Goal: Task Accomplishment & Management: Manage account settings

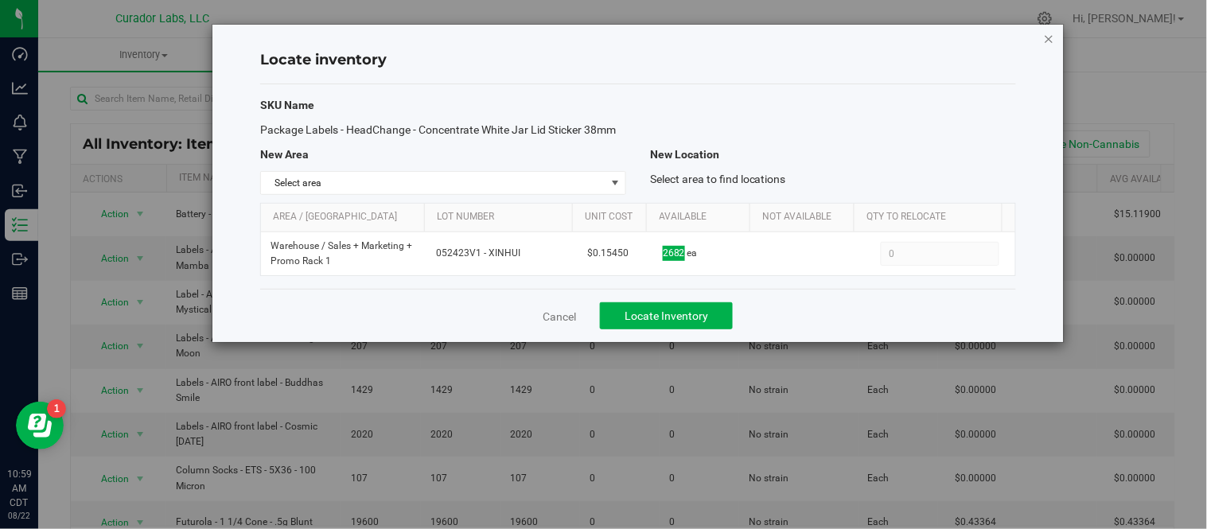
click at [1054, 33] on icon "button" at bounding box center [1049, 38] width 11 height 19
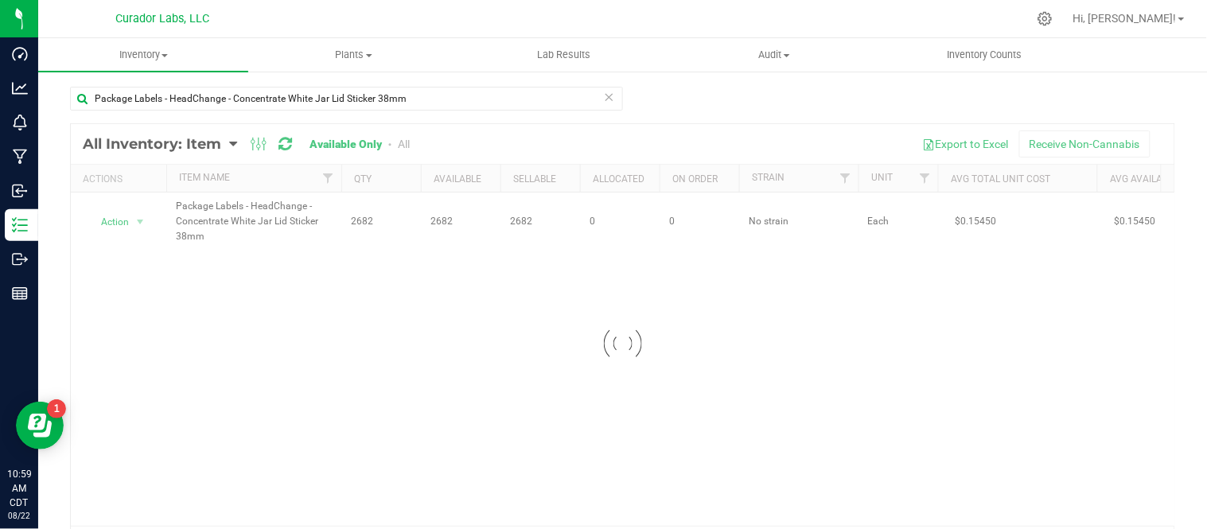
click at [604, 98] on icon at bounding box center [609, 96] width 11 height 19
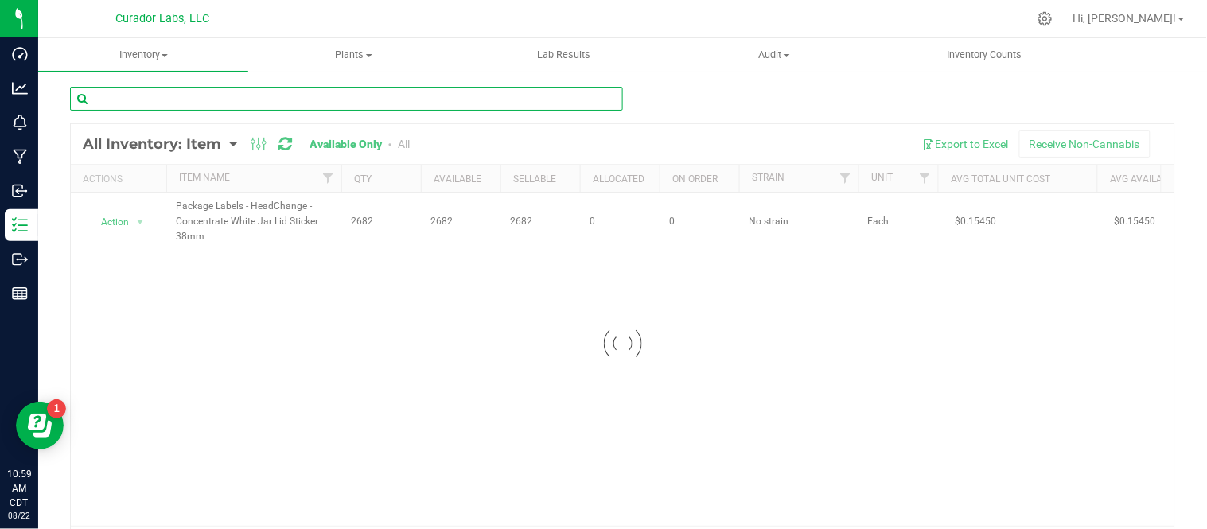
paste input "Labeled Tube - Safe Bet - Blunt 1g QR THC M Diamond on Brown - 110mm"
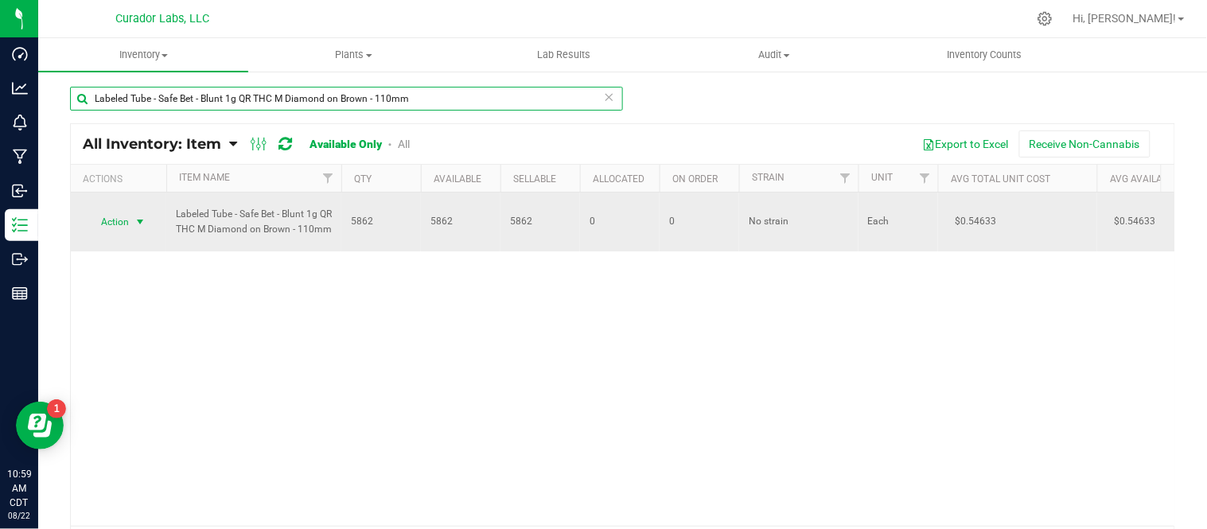
type input "Labeled Tube - Safe Bet - Blunt 1g QR THC M Diamond on Brown - 110mm"
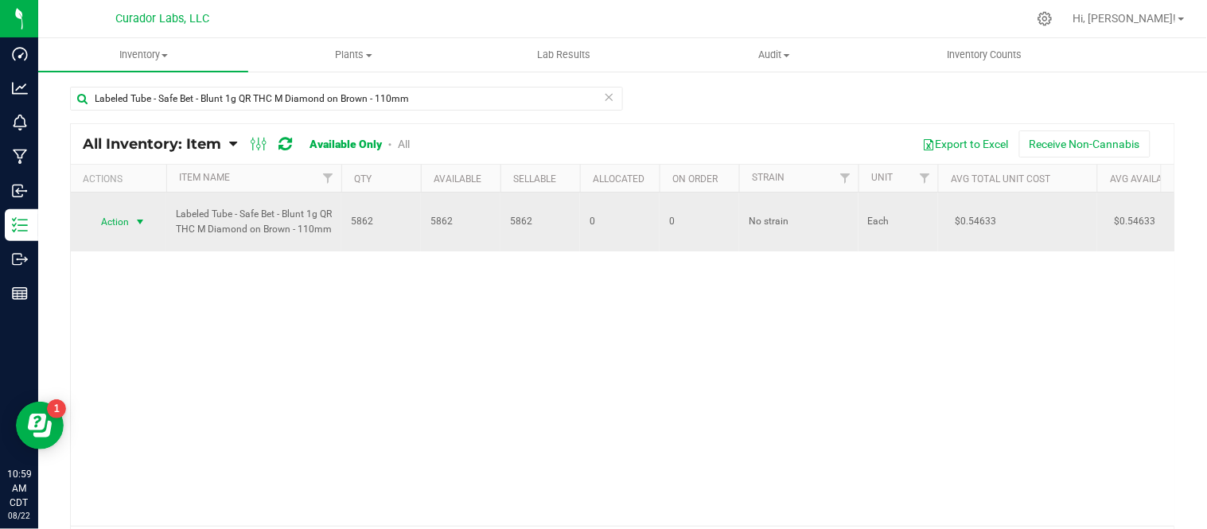
click at [140, 224] on span "select" at bounding box center [140, 222] width 13 height 13
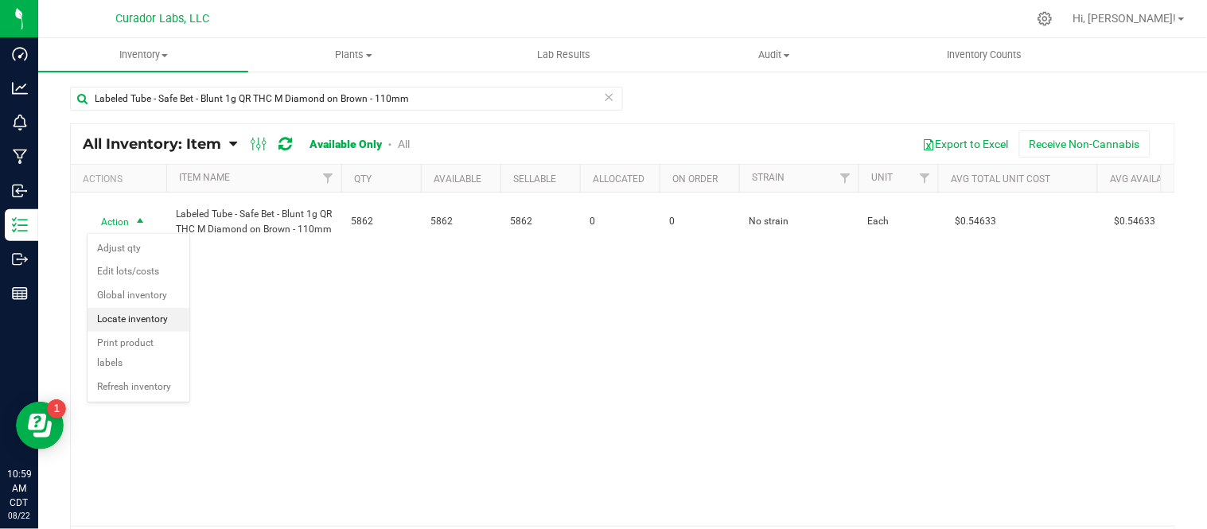
click at [148, 320] on li "Locate inventory" at bounding box center [139, 320] width 102 height 24
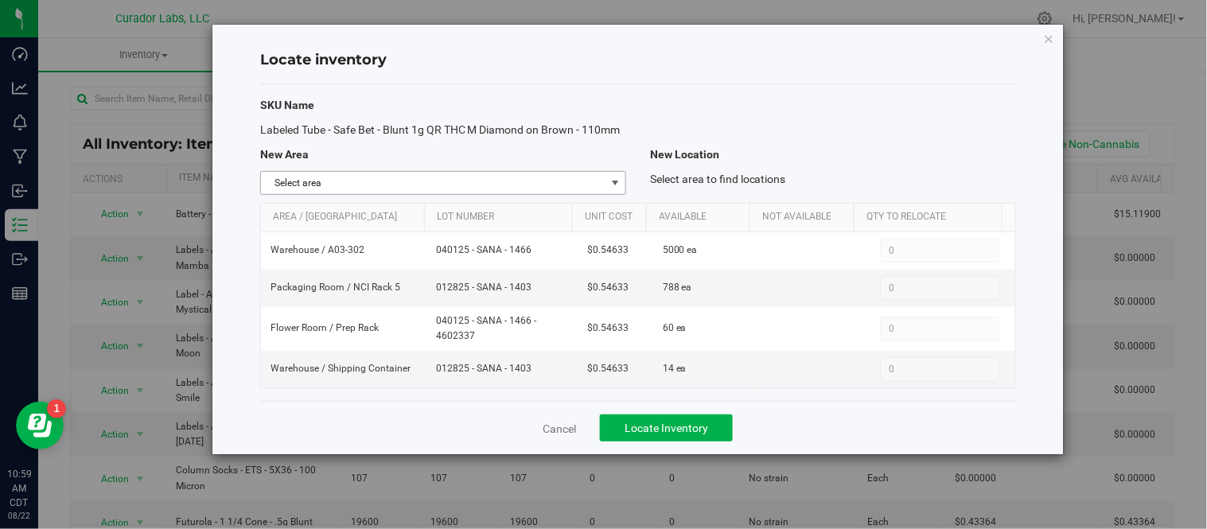
click at [619, 184] on span "select" at bounding box center [615, 183] width 13 height 13
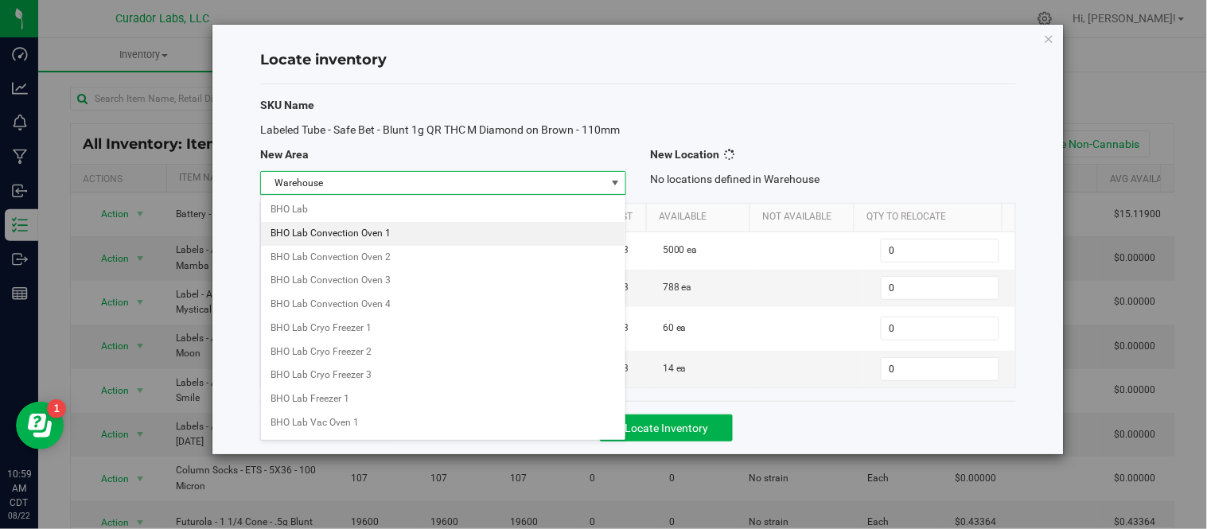
scroll to position [1261, 0]
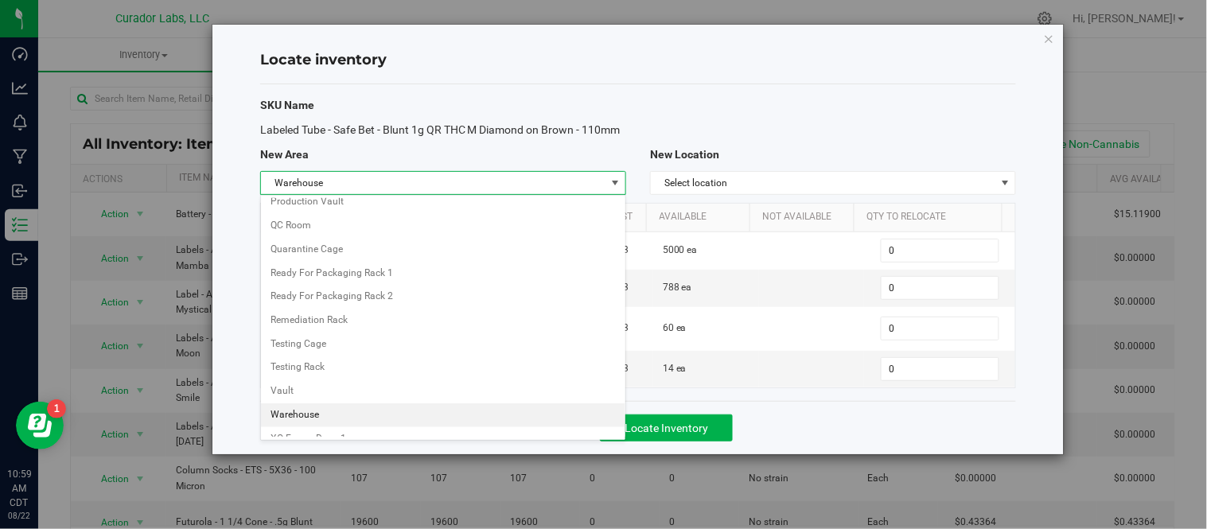
click at [370, 427] on li "Warehouse" at bounding box center [443, 415] width 364 height 24
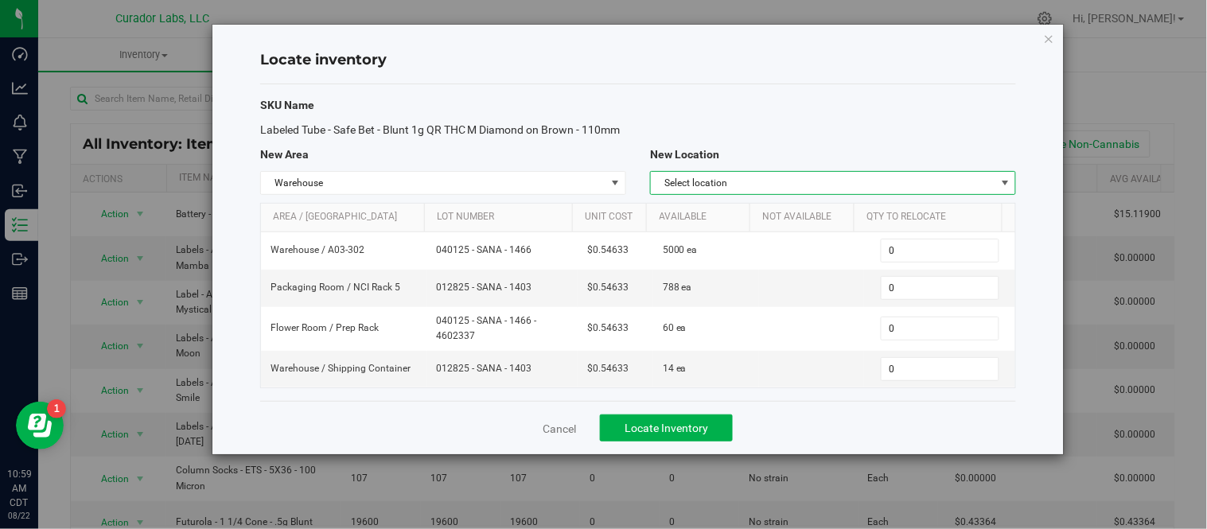
click at [872, 185] on span "Select location" at bounding box center [823, 183] width 345 height 22
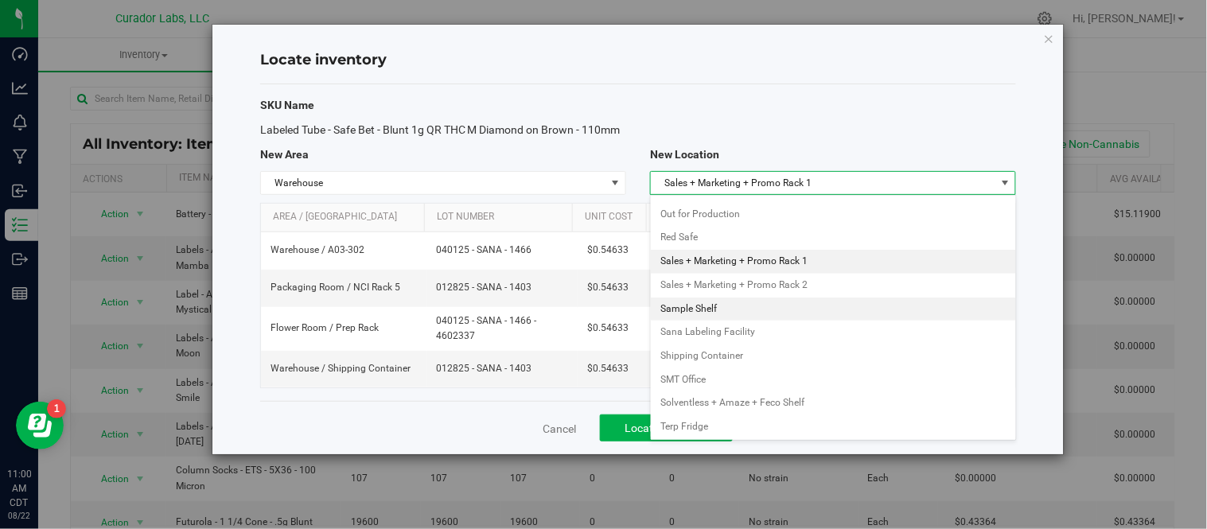
scroll to position [1842, 0]
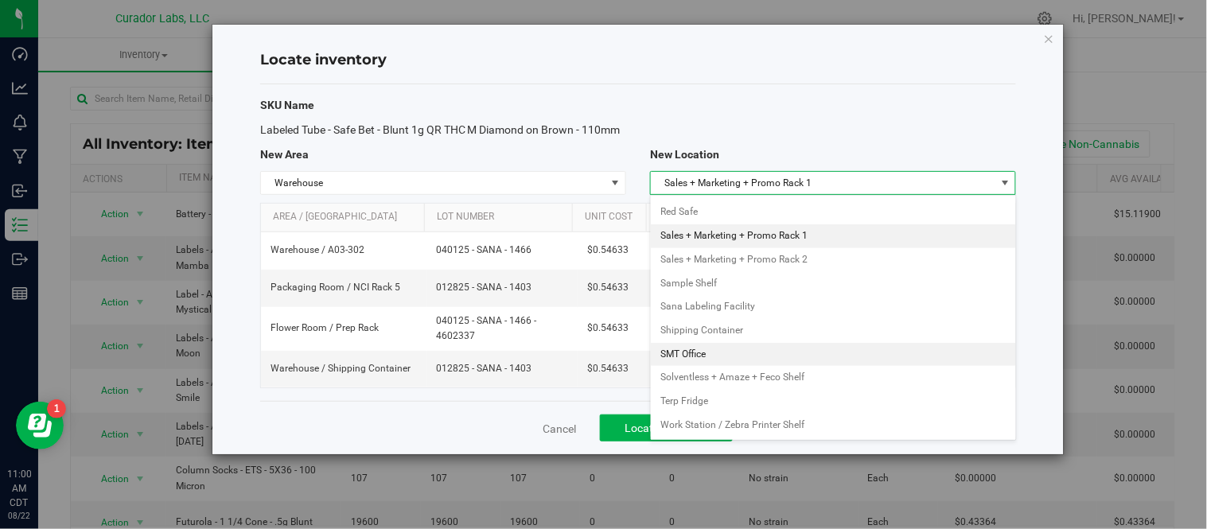
click at [710, 360] on li "SMT Office" at bounding box center [833, 355] width 364 height 24
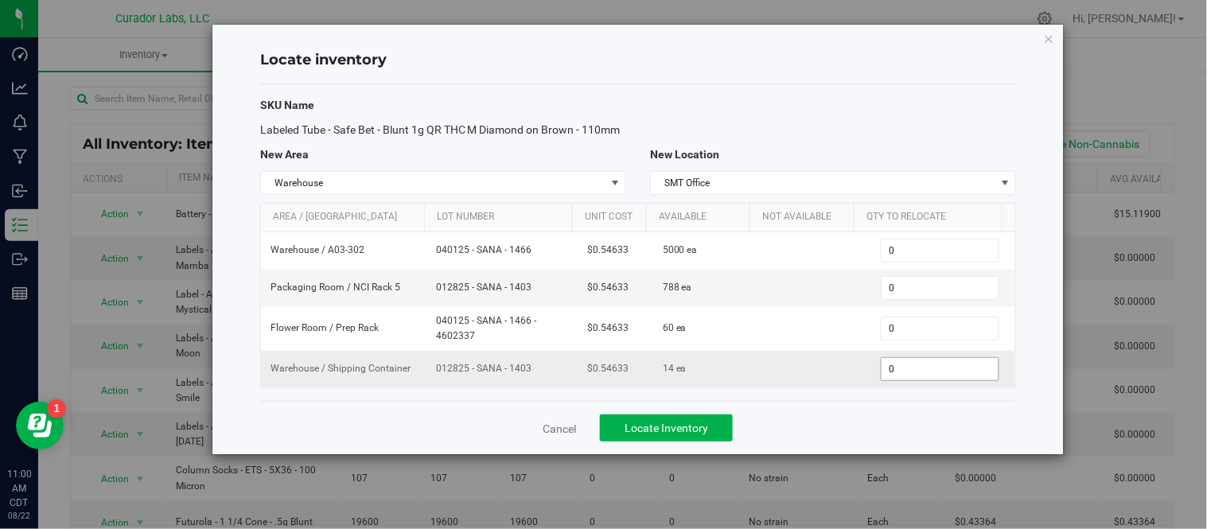
click at [901, 367] on span "0 0" at bounding box center [940, 369] width 119 height 24
type input "14"
click at [777, 423] on div "Cancel Locate Inventory" at bounding box center [638, 427] width 756 height 53
click at [713, 434] on button "Locate Inventory" at bounding box center [666, 428] width 133 height 27
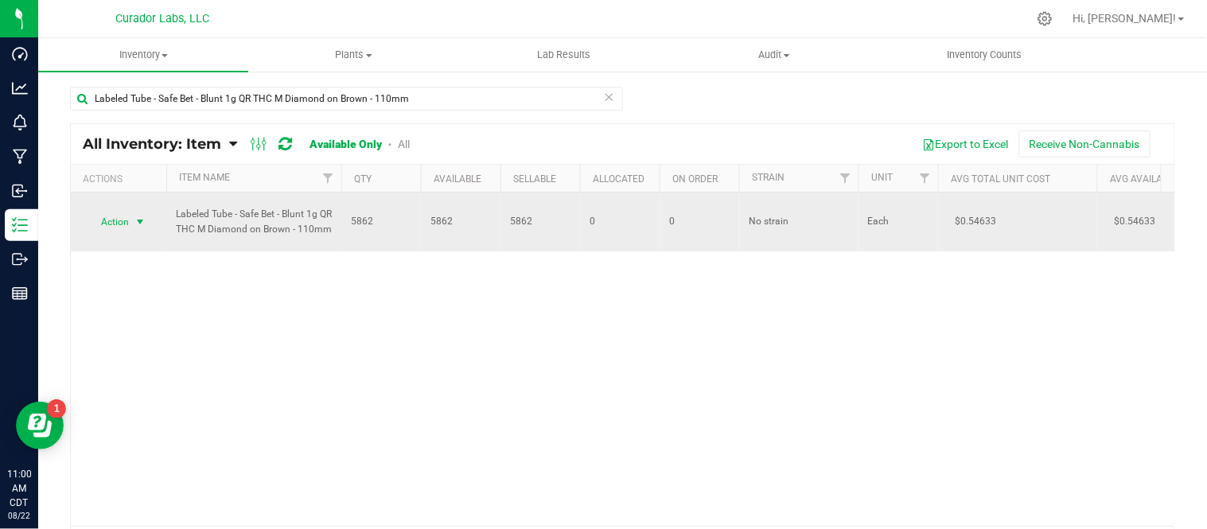
click at [144, 220] on span "select" at bounding box center [140, 222] width 13 height 13
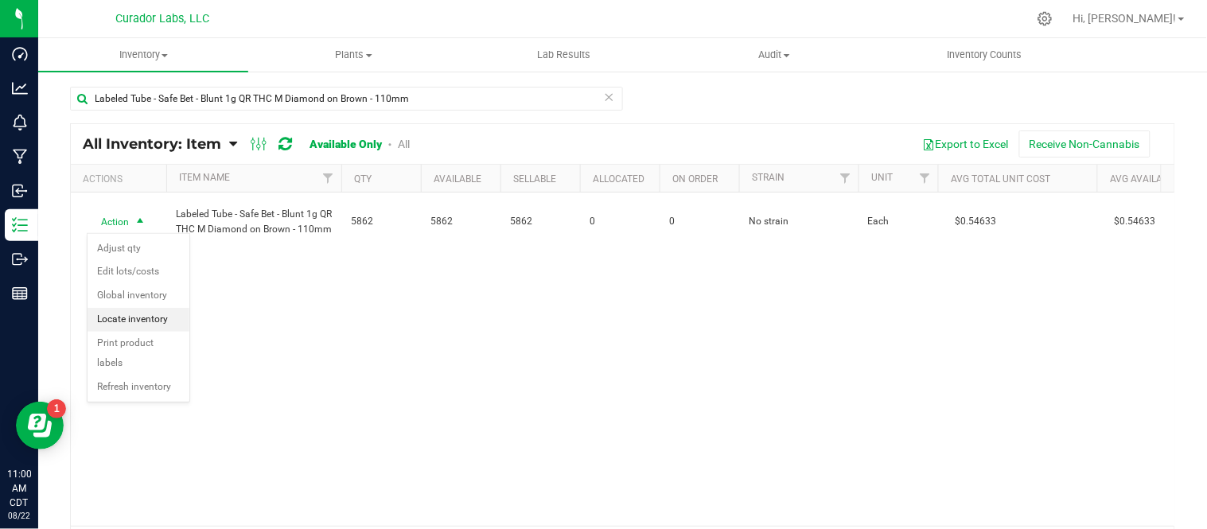
click at [157, 321] on li "Locate inventory" at bounding box center [139, 320] width 102 height 24
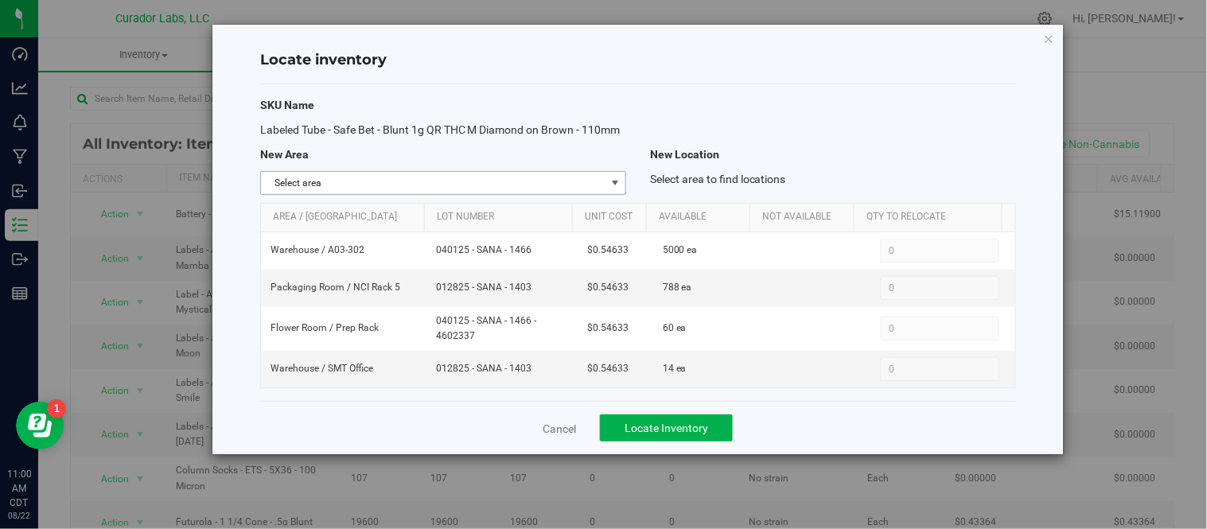
click at [615, 179] on span "select" at bounding box center [615, 183] width 13 height 13
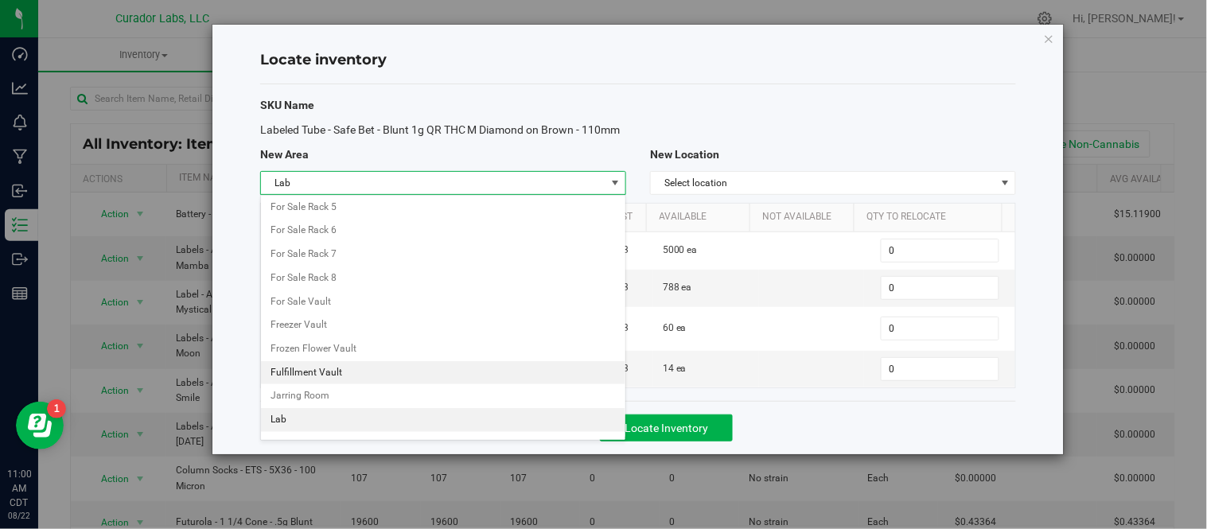
scroll to position [451, 0]
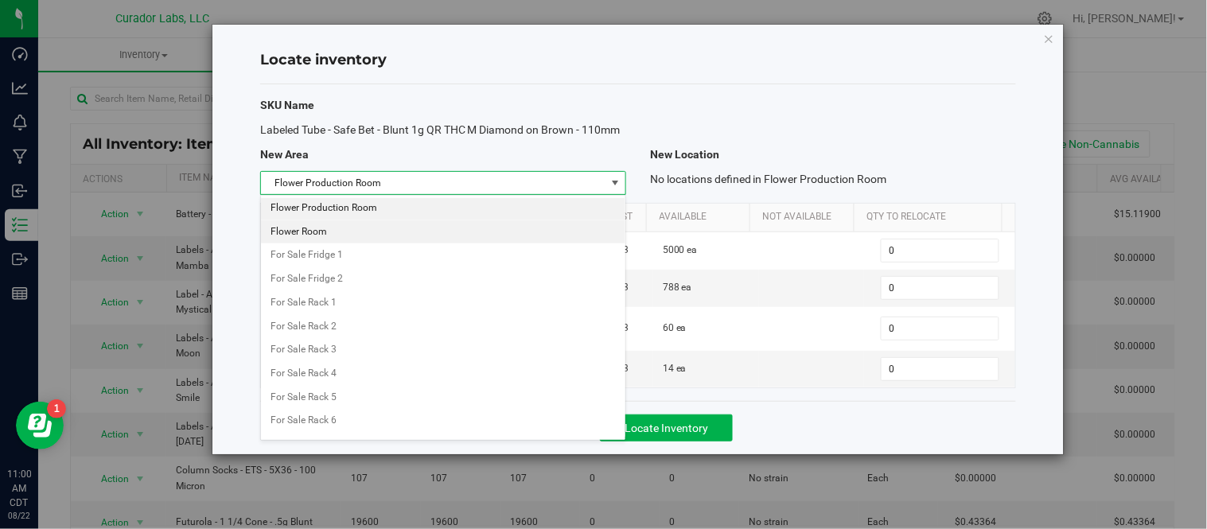
click at [343, 233] on li "Flower Room" at bounding box center [443, 232] width 364 height 24
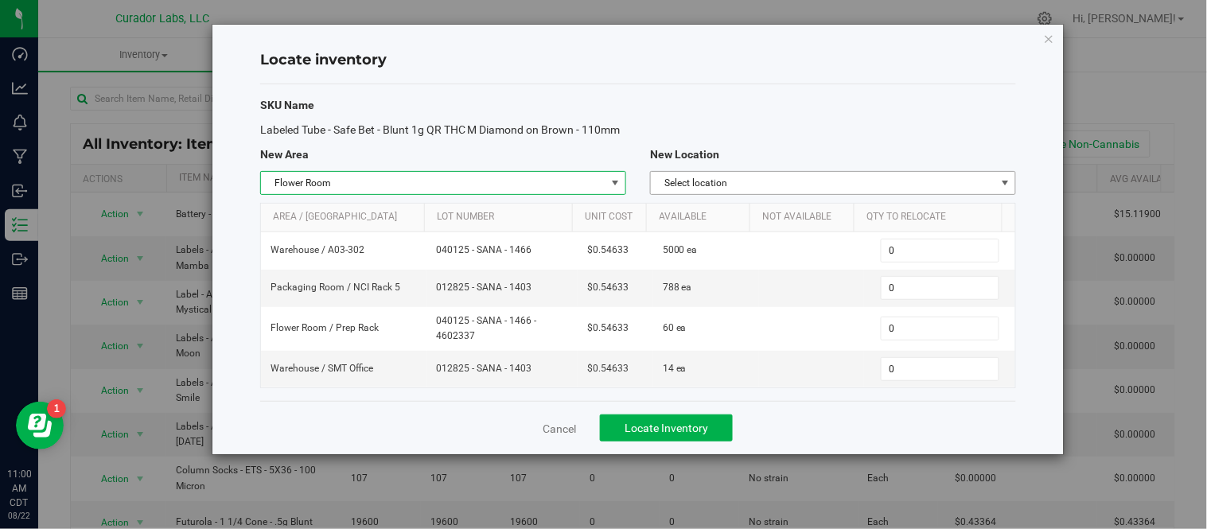
click at [860, 184] on span "Select location" at bounding box center [823, 183] width 345 height 22
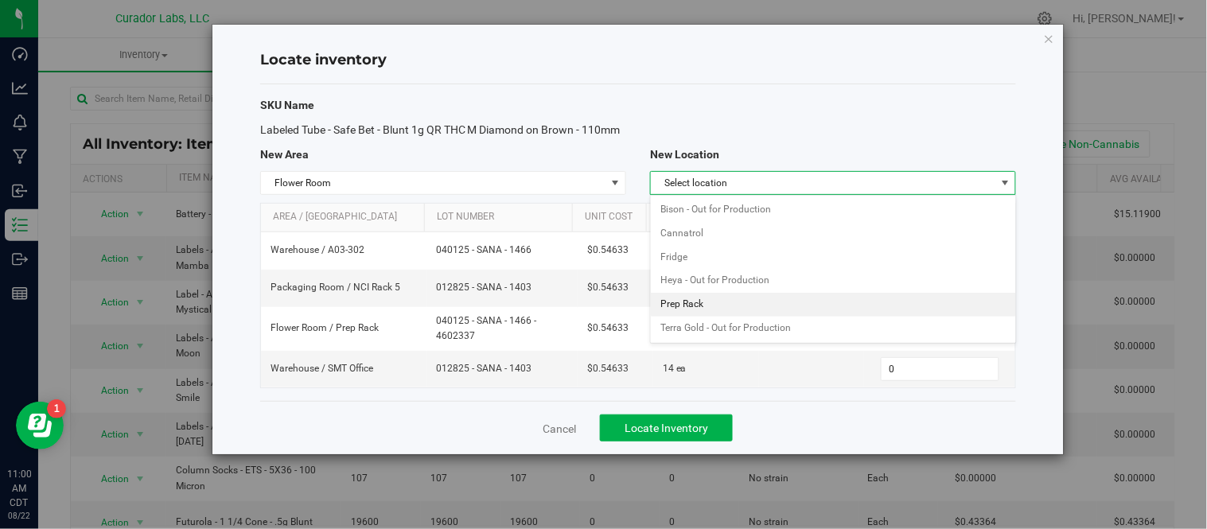
click at [726, 300] on li "Prep Rack" at bounding box center [833, 305] width 364 height 24
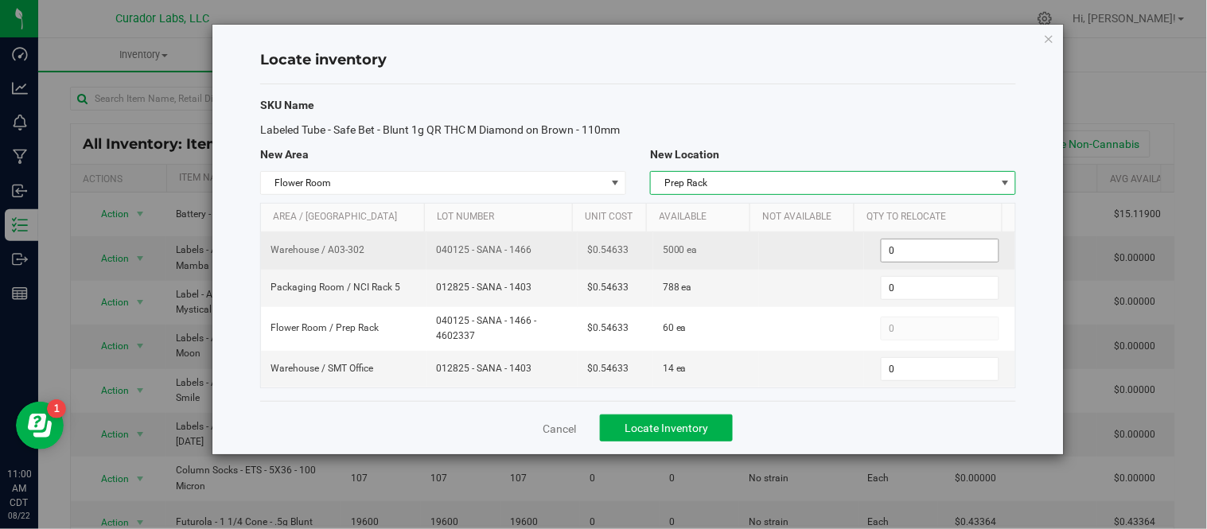
click at [919, 248] on span "0 0" at bounding box center [940, 251] width 119 height 24
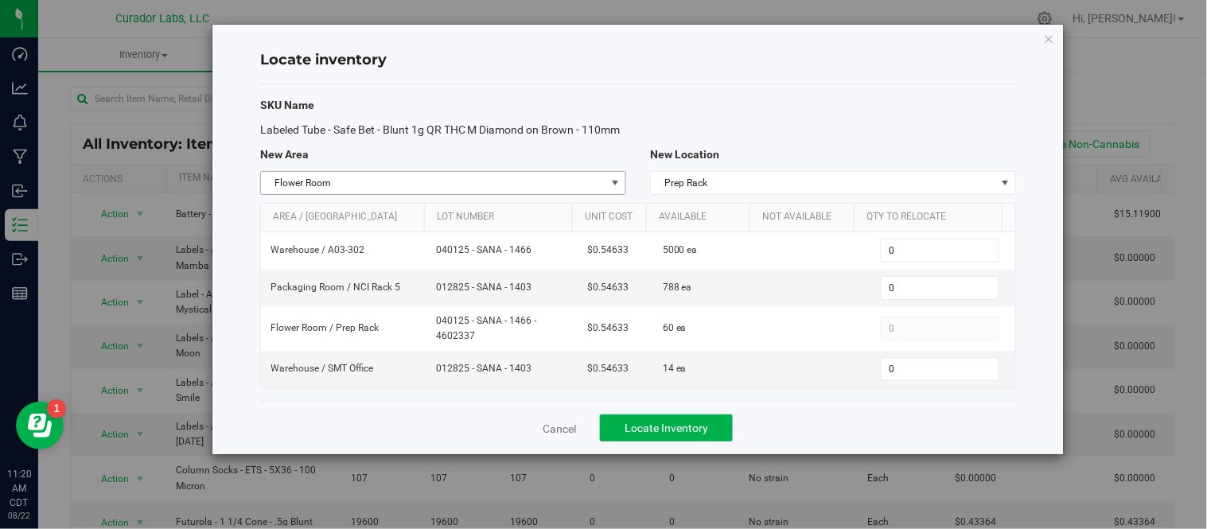
click at [611, 181] on span "select" at bounding box center [615, 183] width 13 height 13
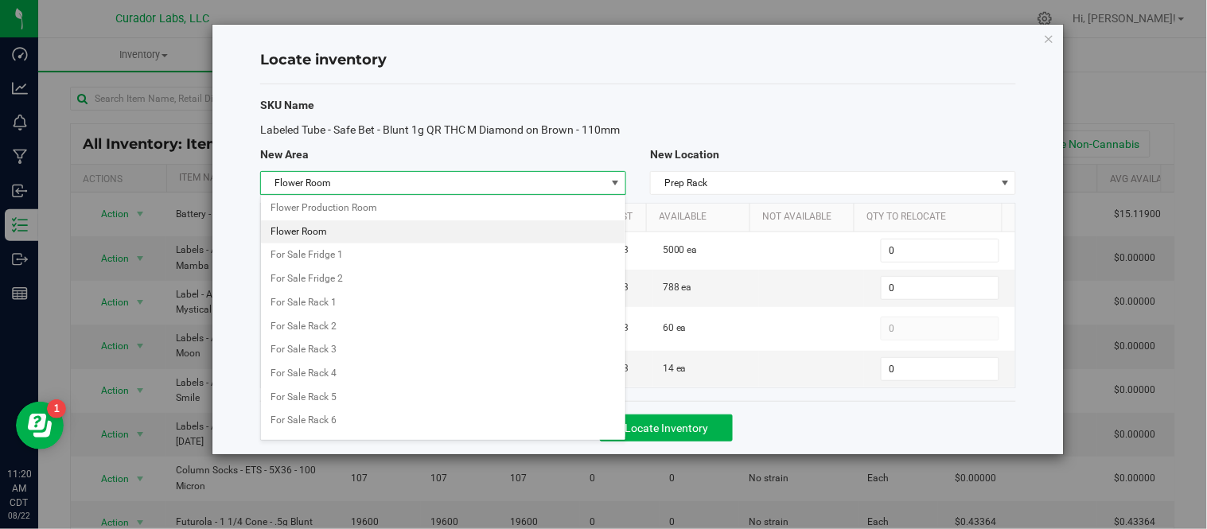
click at [791, 123] on div "Labeled Tube - Safe Bet - Blunt 1g QR THC M Diamond on Brown - 110mm" at bounding box center [638, 130] width 780 height 17
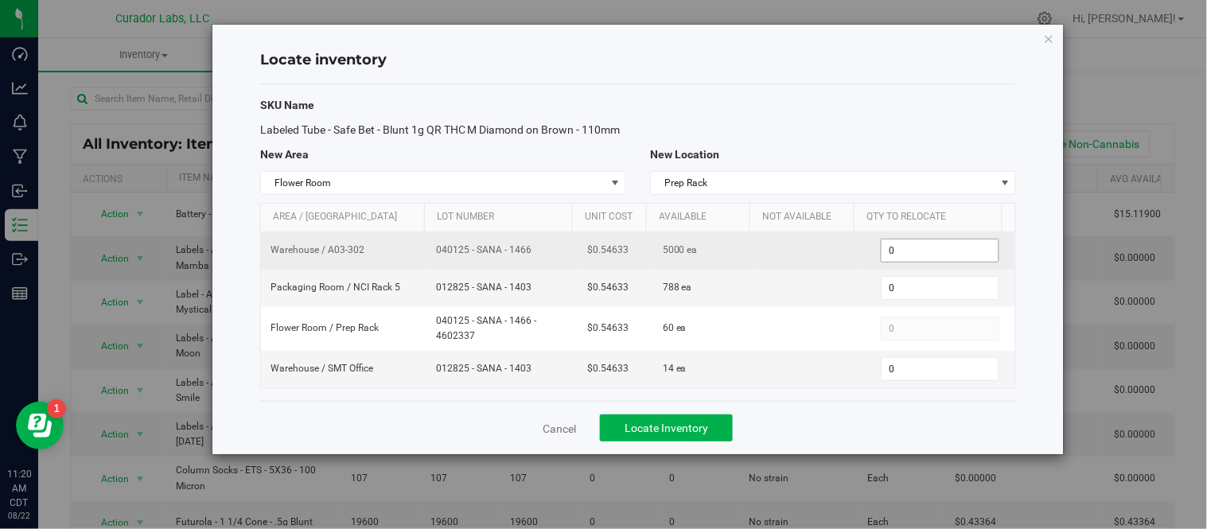
click at [915, 247] on span "0 0" at bounding box center [940, 251] width 119 height 24
type input "2000"
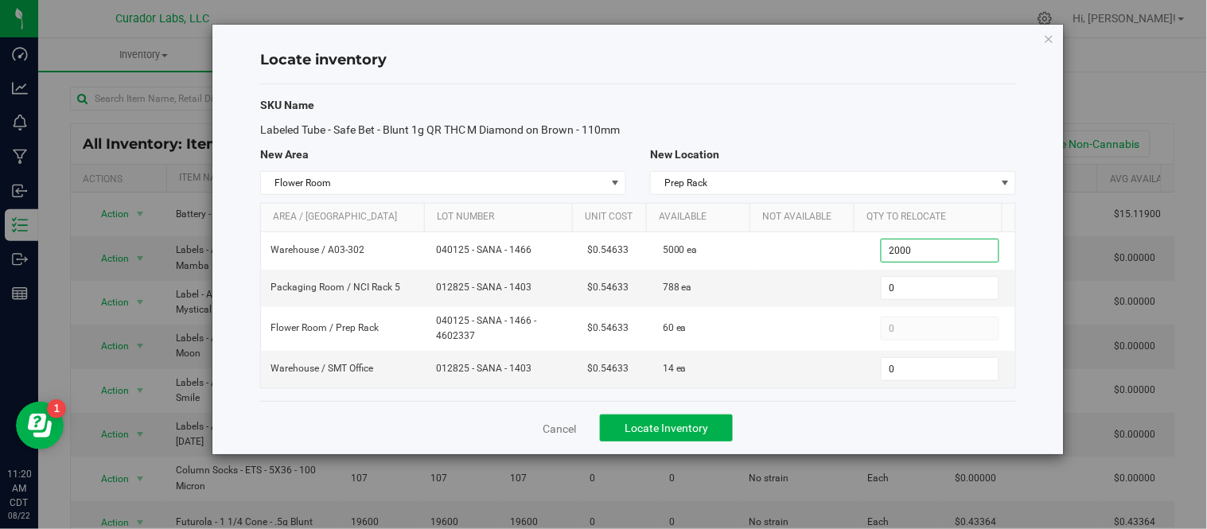
type input "2,000"
click at [850, 150] on div "New Location" at bounding box center [833, 154] width 390 height 17
click at [689, 438] on button "Locate Inventory" at bounding box center [666, 428] width 133 height 27
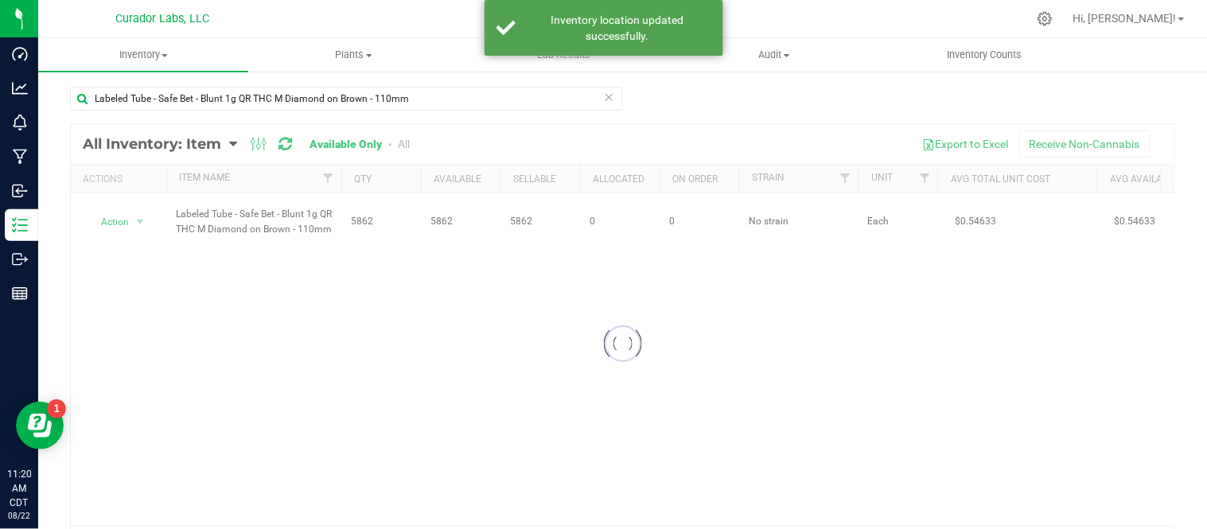
click at [136, 225] on div at bounding box center [623, 344] width 1104 height 440
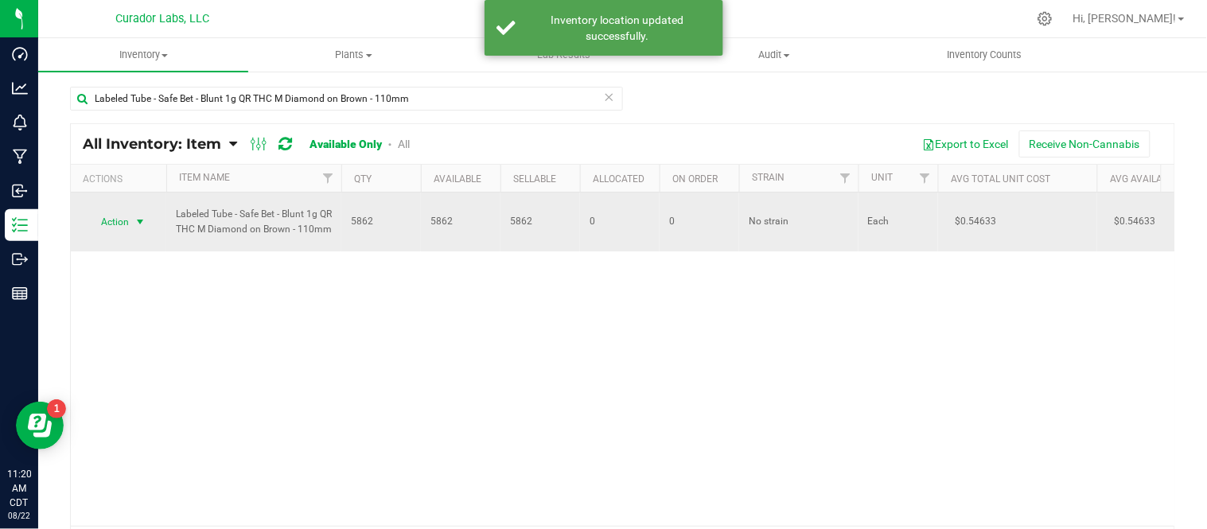
click at [141, 224] on span "select" at bounding box center [140, 222] width 13 height 13
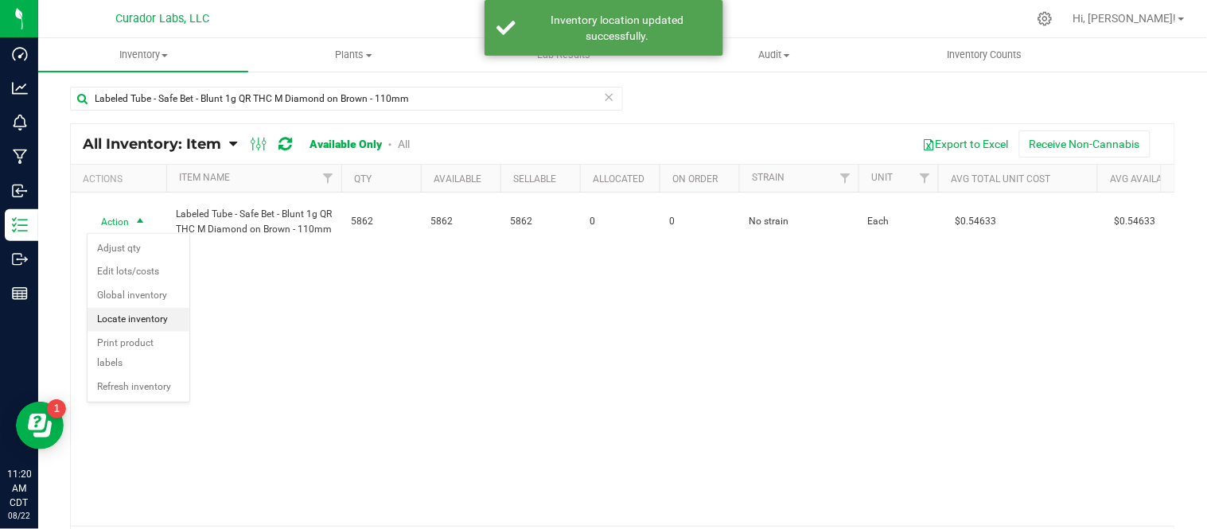
click at [143, 320] on li "Locate inventory" at bounding box center [139, 320] width 102 height 24
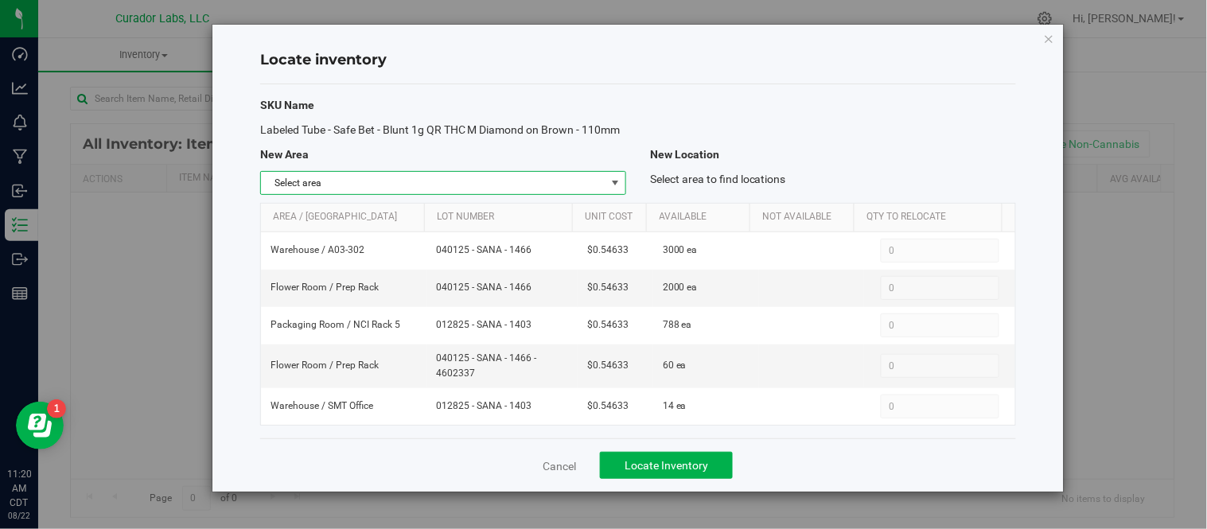
click at [613, 185] on span "select" at bounding box center [615, 183] width 13 height 13
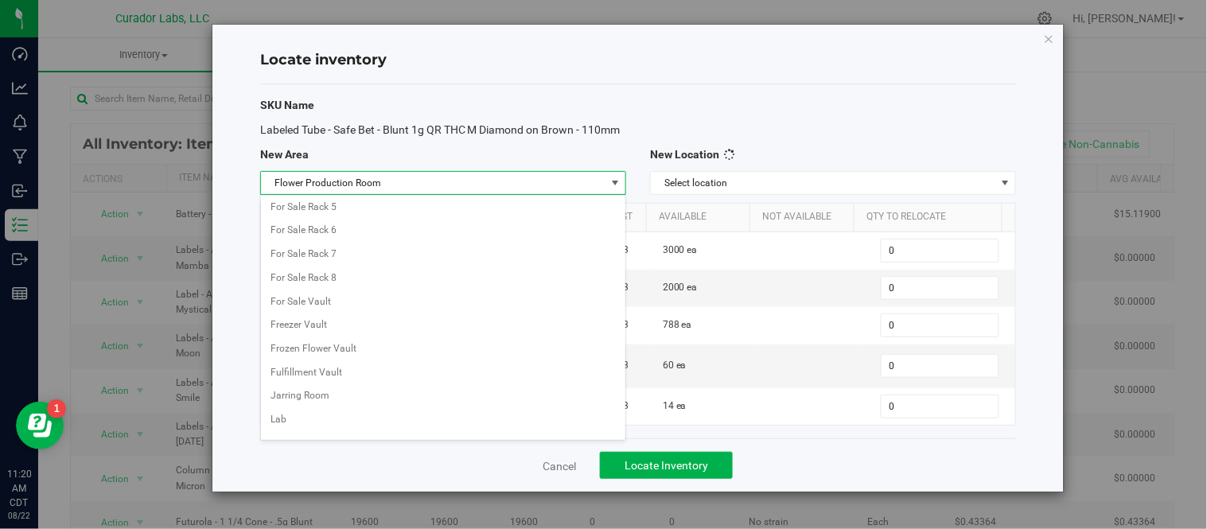
scroll to position [451, 0]
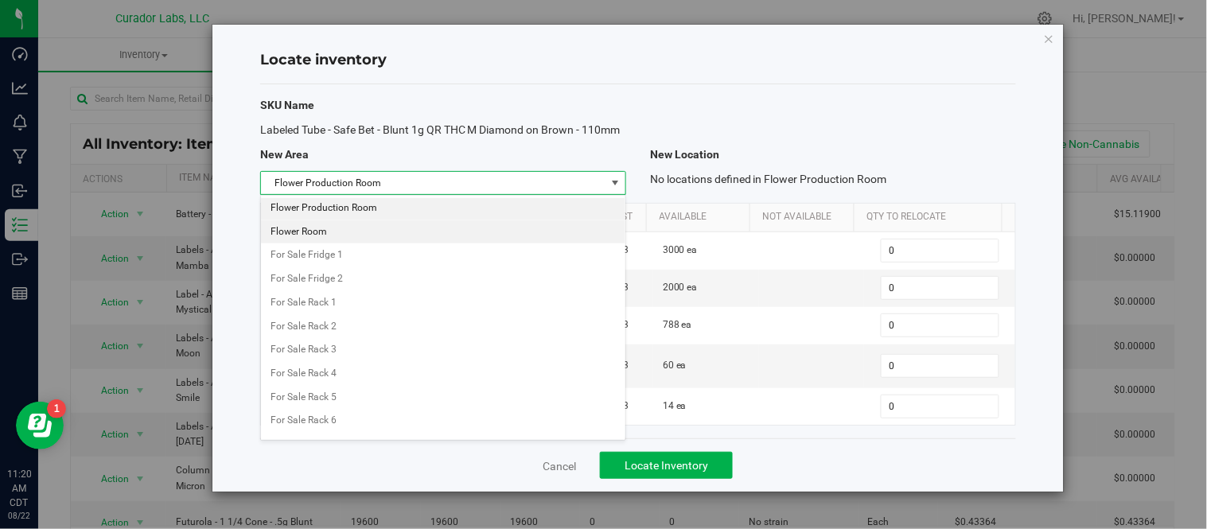
click at [393, 227] on li "Flower Room" at bounding box center [443, 232] width 364 height 24
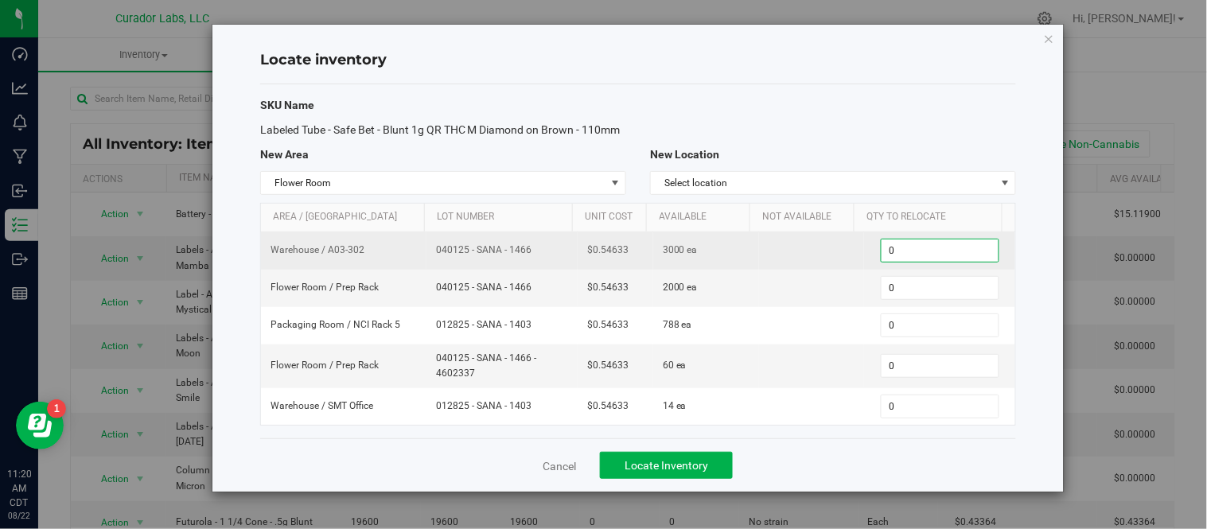
click at [899, 263] on span "0 0" at bounding box center [940, 251] width 119 height 24
type input "2000"
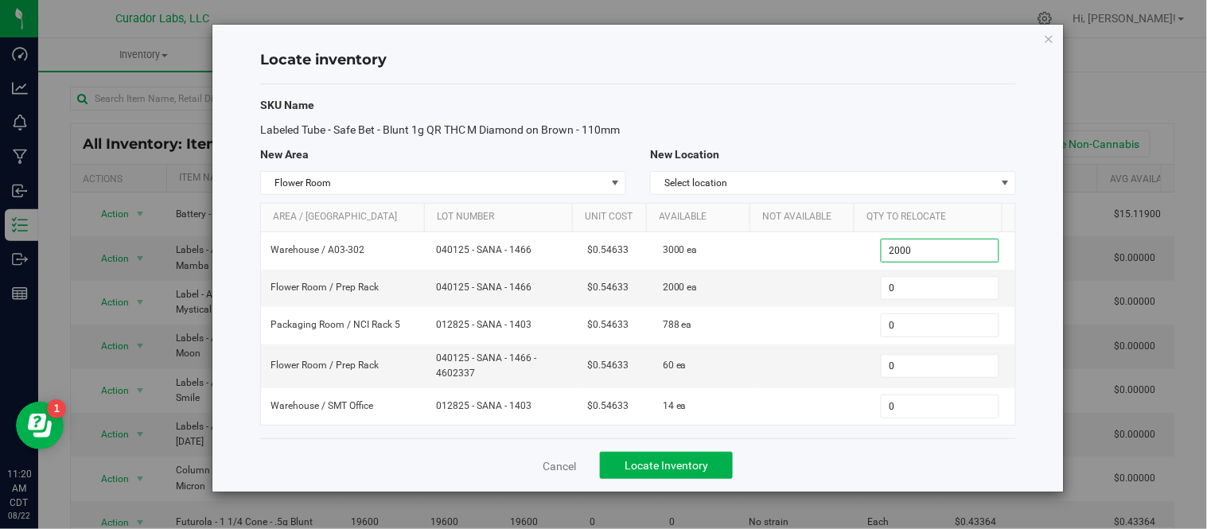
type input "2,000"
click at [836, 138] on div "Labeled Tube - Safe Bet - Blunt 1g QR THC M Diamond on Brown - 110mm" at bounding box center [638, 130] width 780 height 17
click at [665, 472] on span "Locate Inventory" at bounding box center [667, 465] width 84 height 13
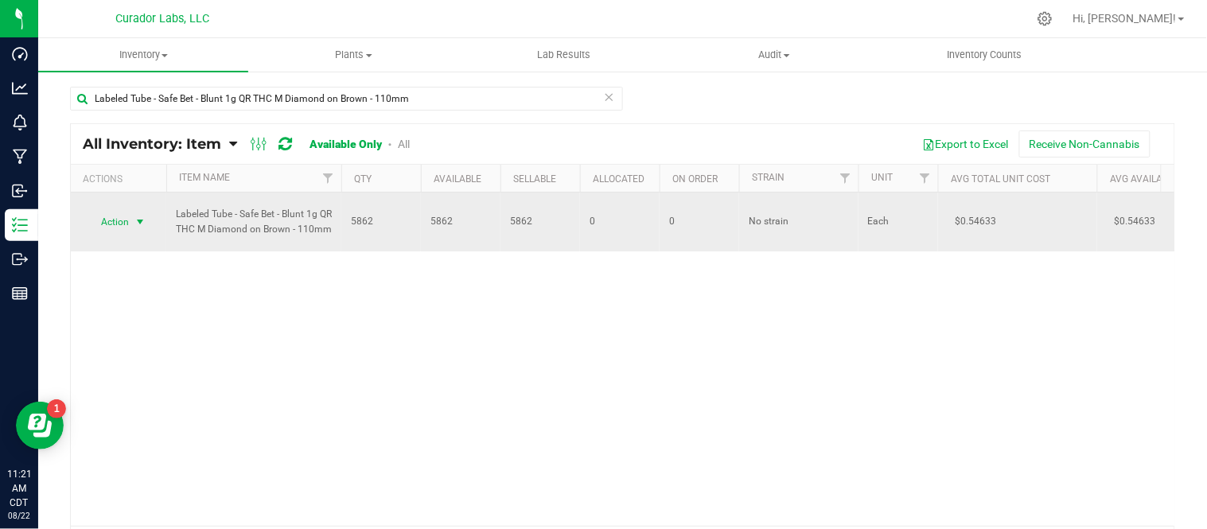
click at [143, 216] on span "select" at bounding box center [140, 222] width 13 height 13
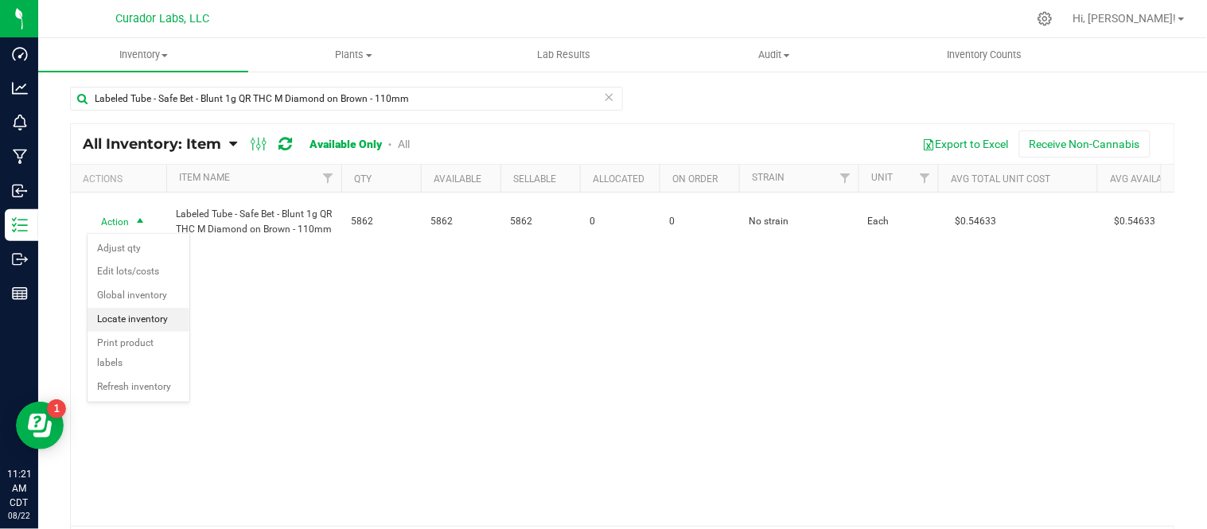
click at [163, 319] on li "Locate inventory" at bounding box center [139, 320] width 102 height 24
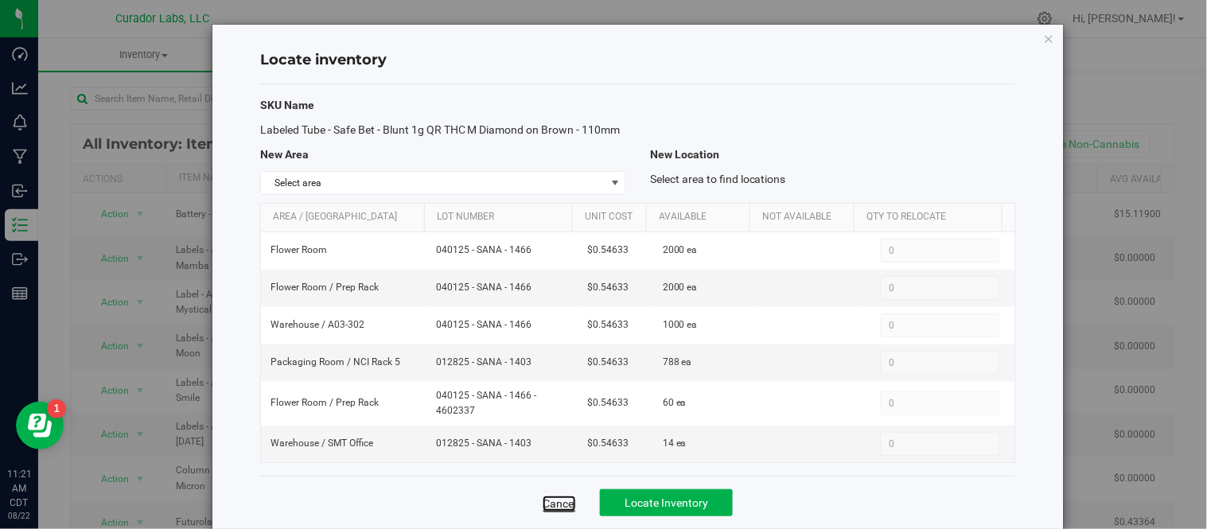
click at [552, 512] on link "Cancel" at bounding box center [559, 504] width 33 height 16
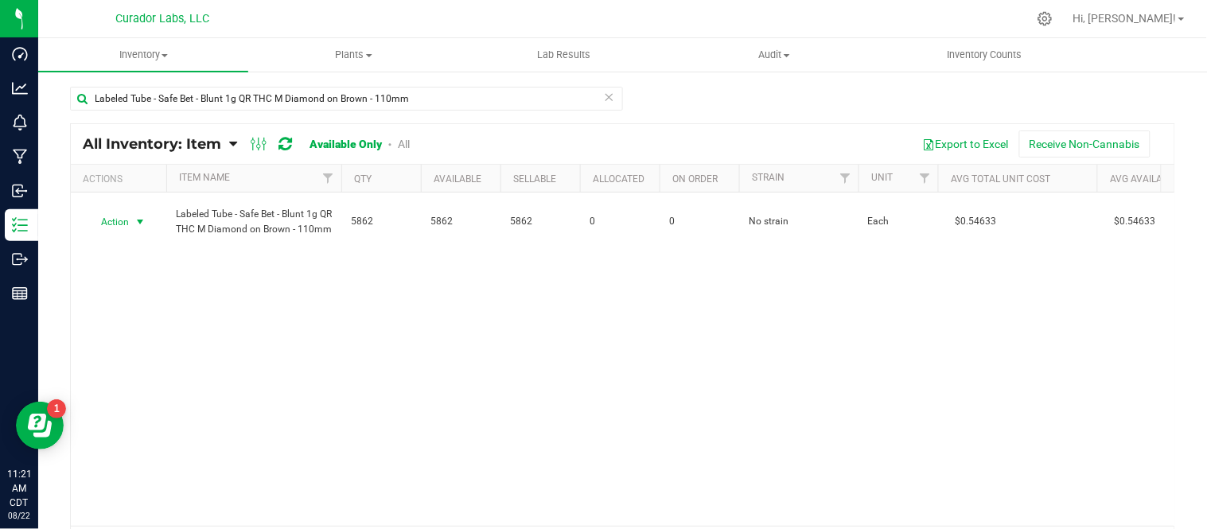
click at [138, 224] on span "select" at bounding box center [140, 222] width 13 height 13
click at [142, 273] on li "Edit lots/costs" at bounding box center [139, 272] width 102 height 24
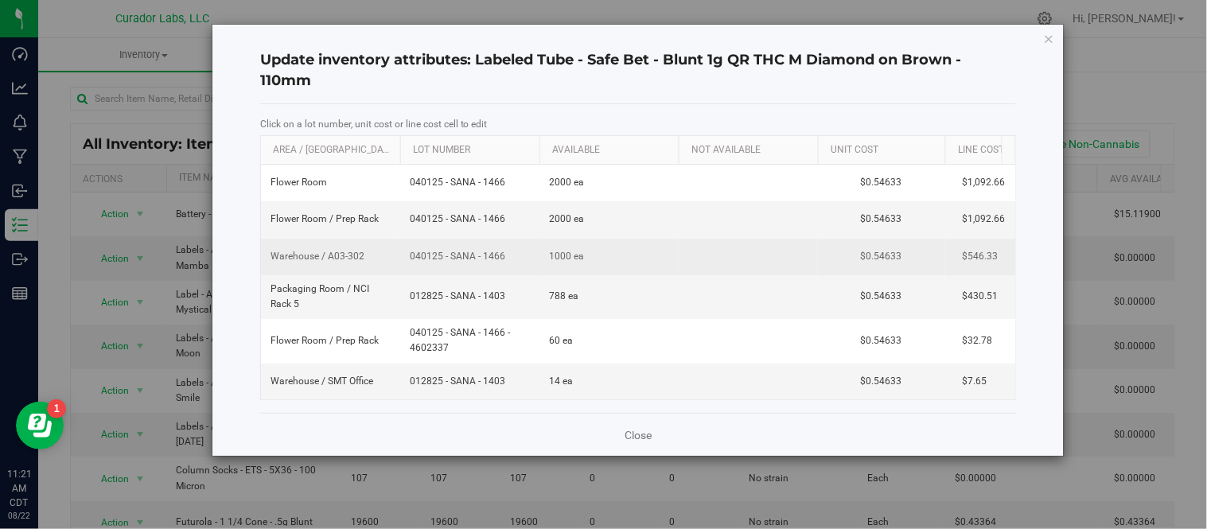
click at [507, 259] on span "040125 - SANA - 1466" at bounding box center [470, 256] width 120 height 15
type input "040125 - SANA - 1466 - 4602337"
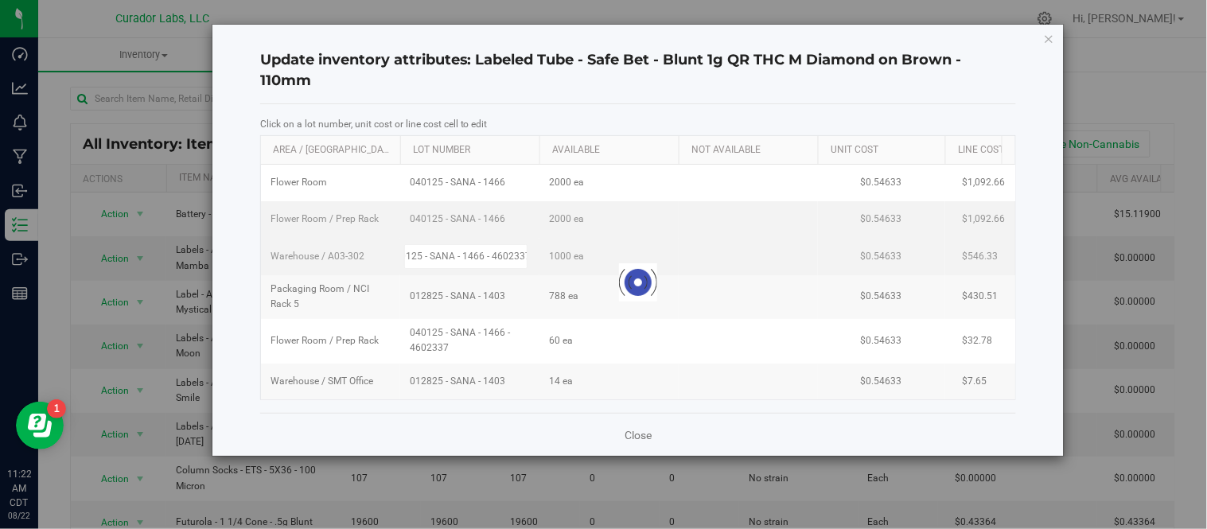
click at [639, 233] on div "Loading... [GEOGRAPHIC_DATA] 040125 - SANA - 1466 2000 ea $0.54633 $1,092.66 Fl…" at bounding box center [638, 282] width 754 height 235
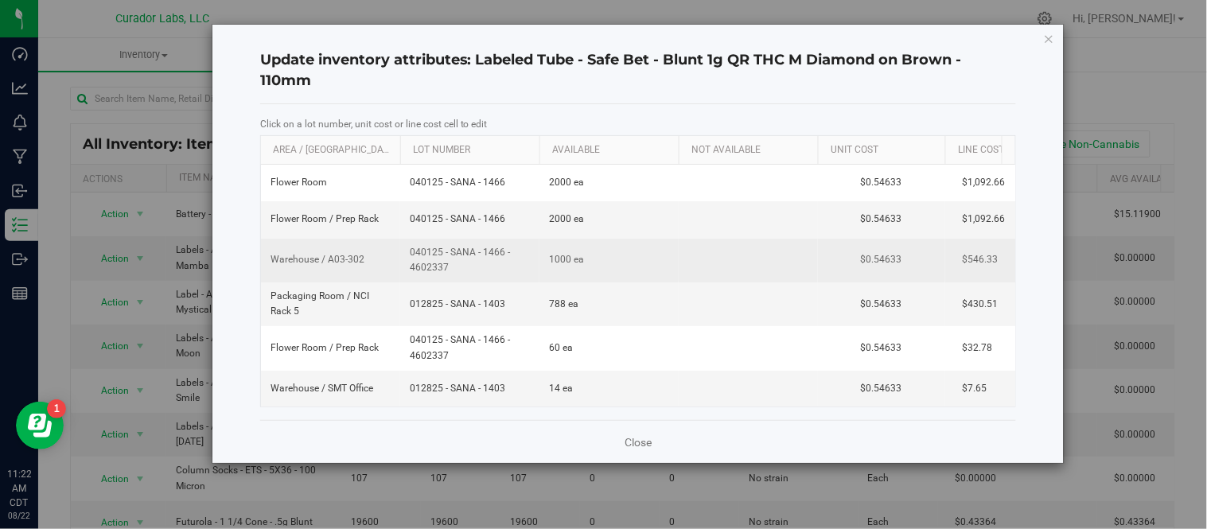
click at [442, 265] on span "040125 - SANA - 1466 - 4602337" at bounding box center [470, 260] width 120 height 30
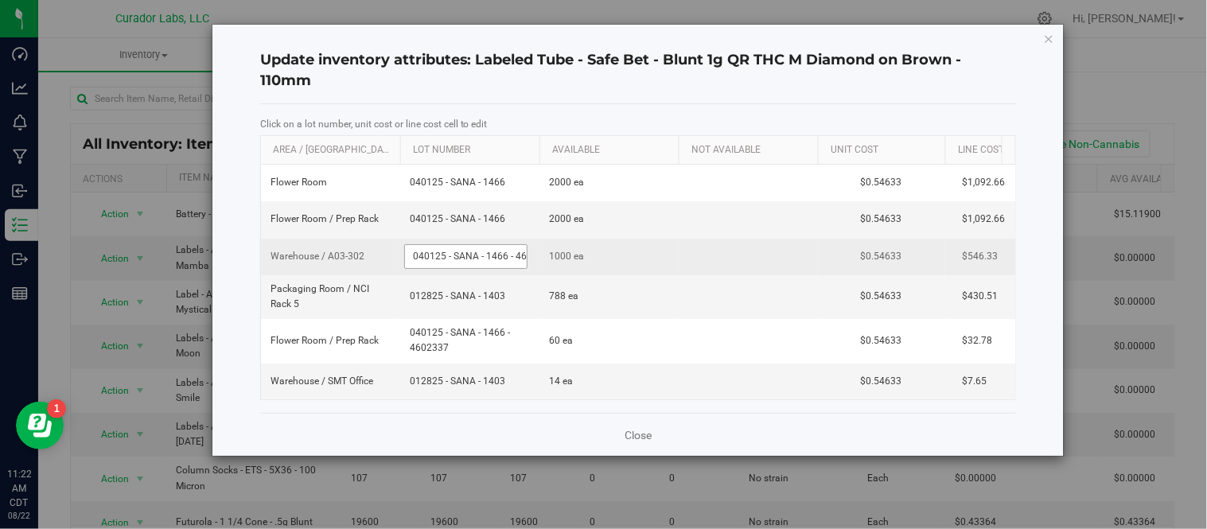
drag, startPoint x: 406, startPoint y: 253, endPoint x: 478, endPoint y: 257, distance: 72.5
click at [478, 257] on input "040125 - SANA - 1466 - 4602337" at bounding box center [465, 256] width 123 height 25
click at [412, 256] on input "040125 - SANA - 1466 - 4602337" at bounding box center [465, 256] width 123 height 25
drag, startPoint x: 412, startPoint y: 256, endPoint x: 585, endPoint y: 266, distance: 172.9
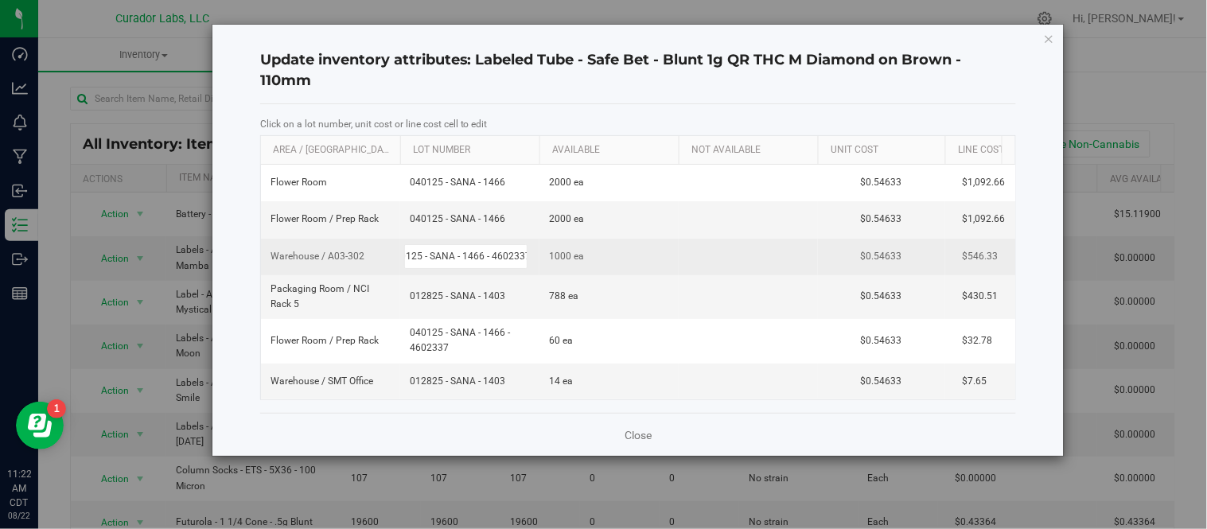
click at [585, 266] on tr "Warehouse / A03-302 040125 - SANA - 1466 - 4602337 1000 ea $0.54633 $546.33" at bounding box center [667, 257] width 812 height 37
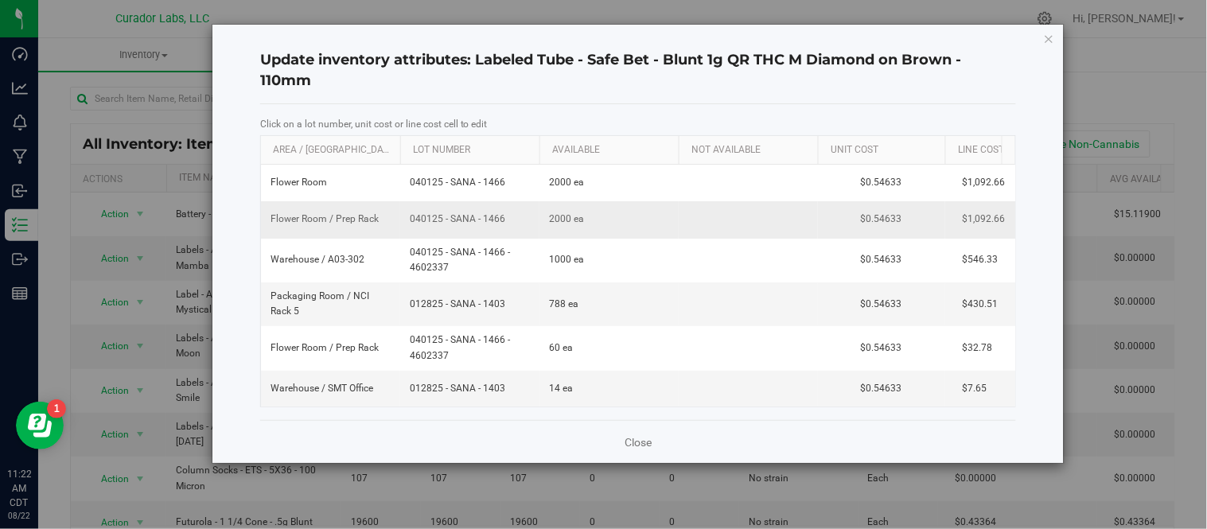
click at [504, 220] on span "040125 - SANA - 1466" at bounding box center [470, 219] width 120 height 15
type input "0"
type input "040125 - SANA - 1466 - 4602337"
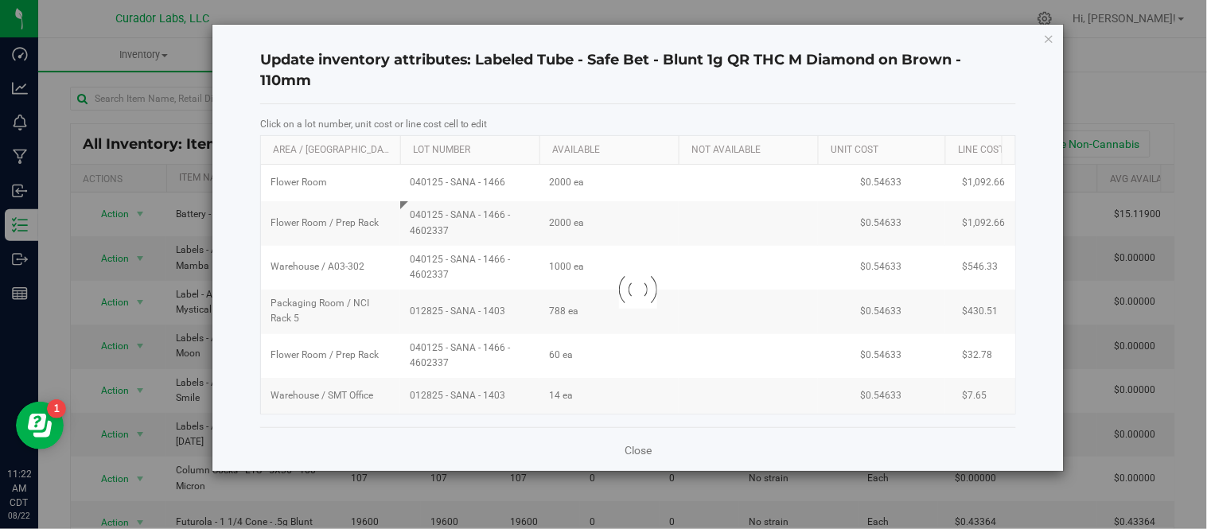
click at [569, 115] on div "Click on a lot number, unit cost or line cost cell to edit Area / Locn Lot Numb…" at bounding box center [638, 265] width 756 height 323
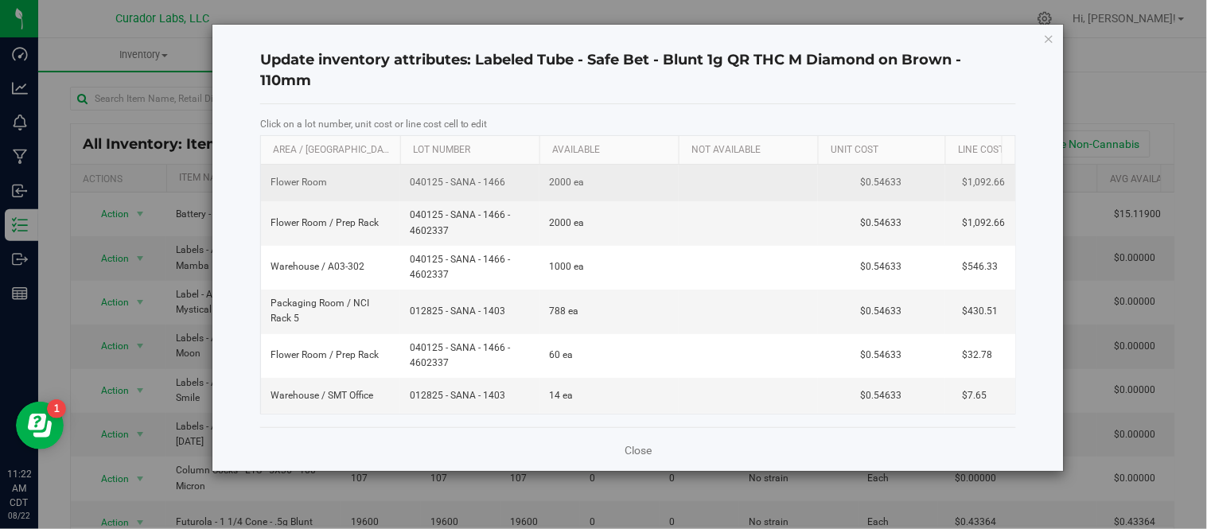
click at [496, 180] on span "040125 - SANA - 1466" at bounding box center [470, 182] width 120 height 15
type input "040125 - SANA - 1466 - 4178683"
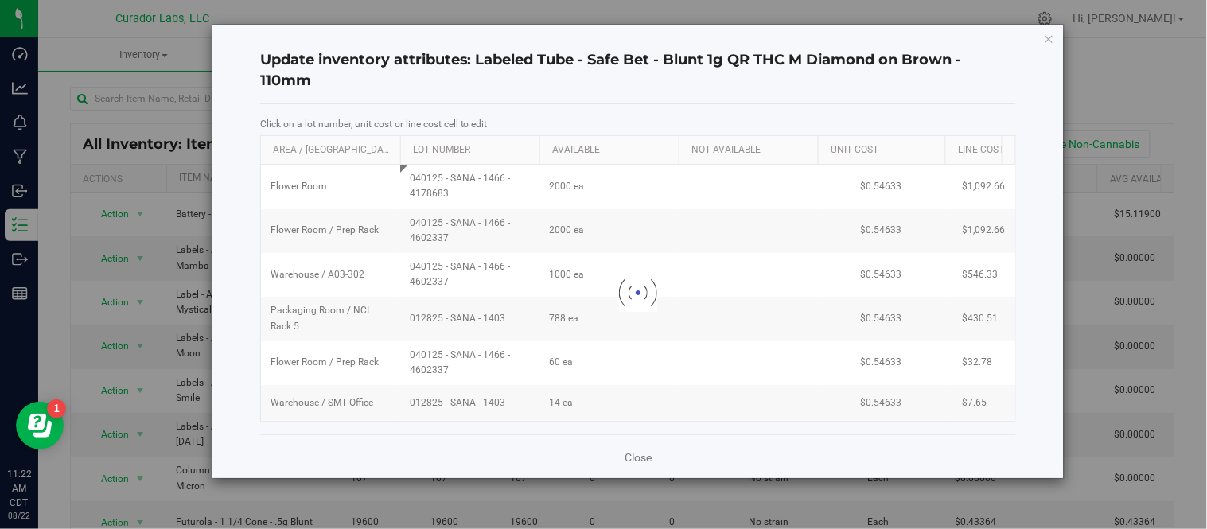
click at [671, 114] on div "Click on a lot number, unit cost or line cost cell to edit Area / Locn Lot Numb…" at bounding box center [638, 269] width 756 height 330
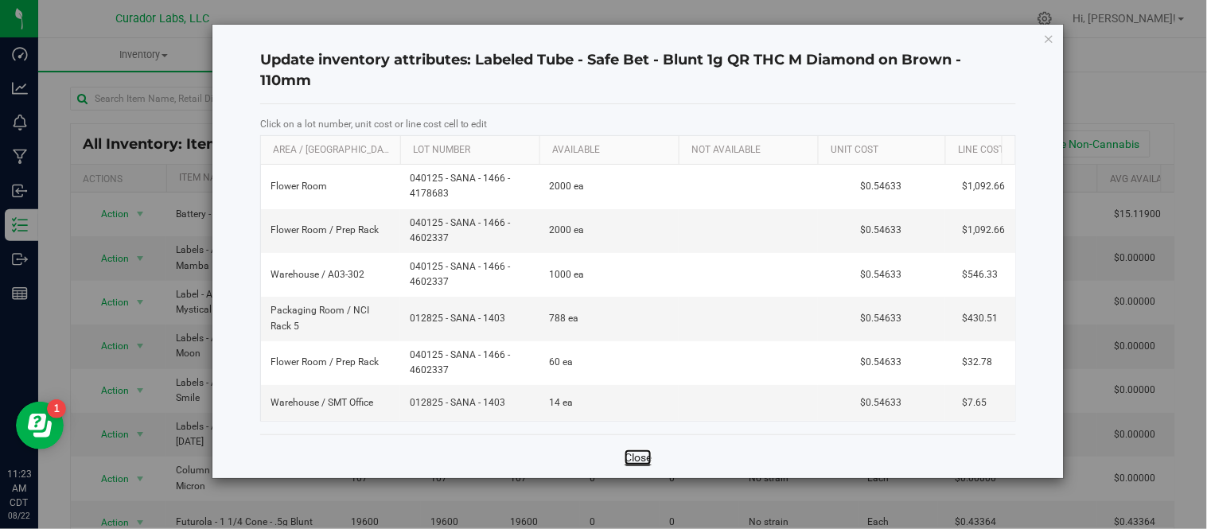
click at [643, 466] on link "Close" at bounding box center [638, 458] width 27 height 16
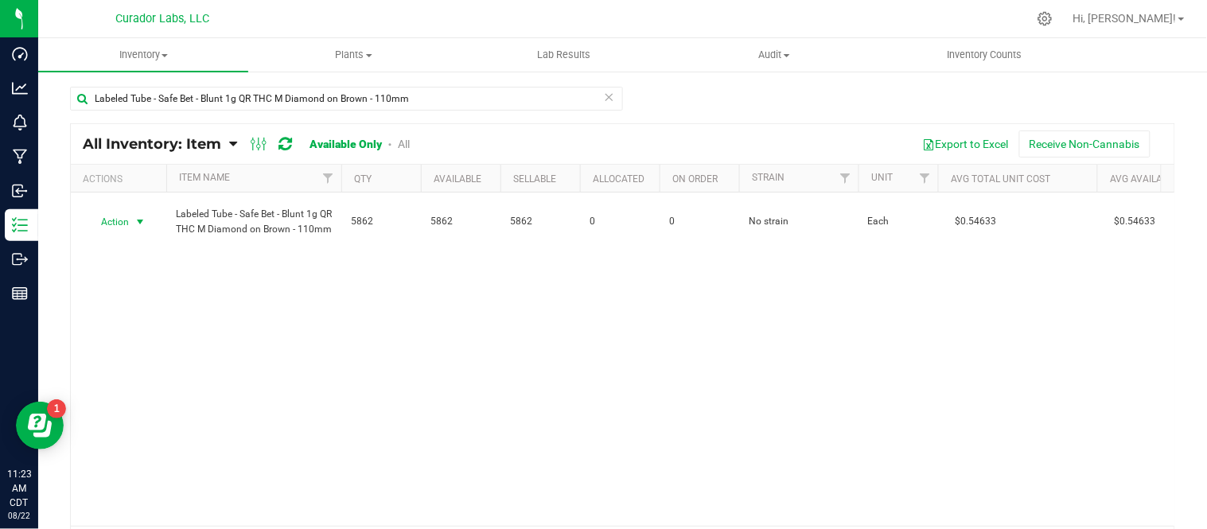
click at [145, 221] on span "select" at bounding box center [140, 222] width 13 height 13
click at [142, 324] on li "Locate inventory" at bounding box center [139, 320] width 102 height 24
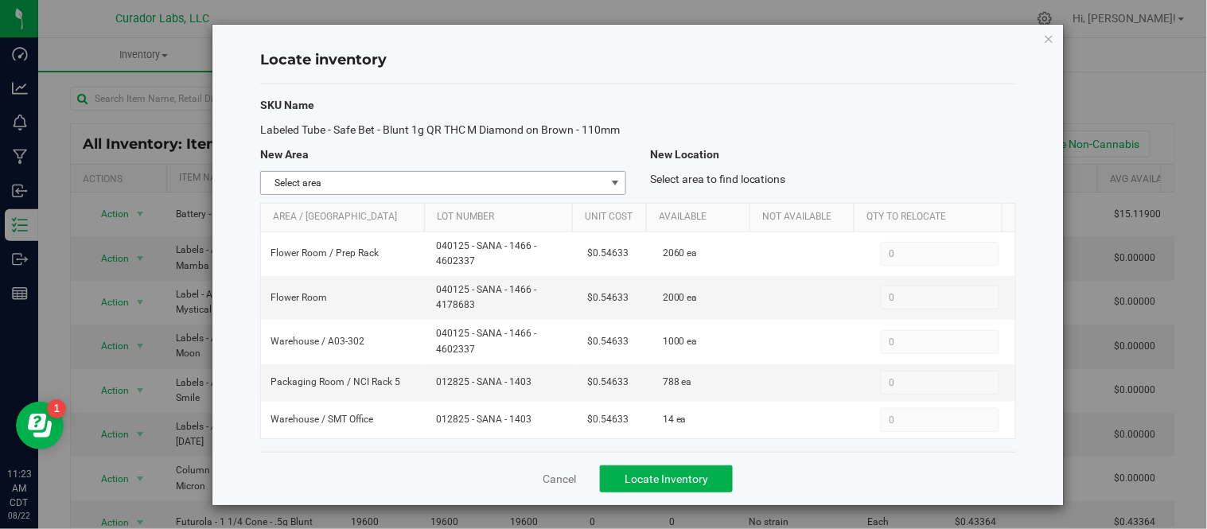
click at [610, 189] on span "select" at bounding box center [615, 183] width 13 height 13
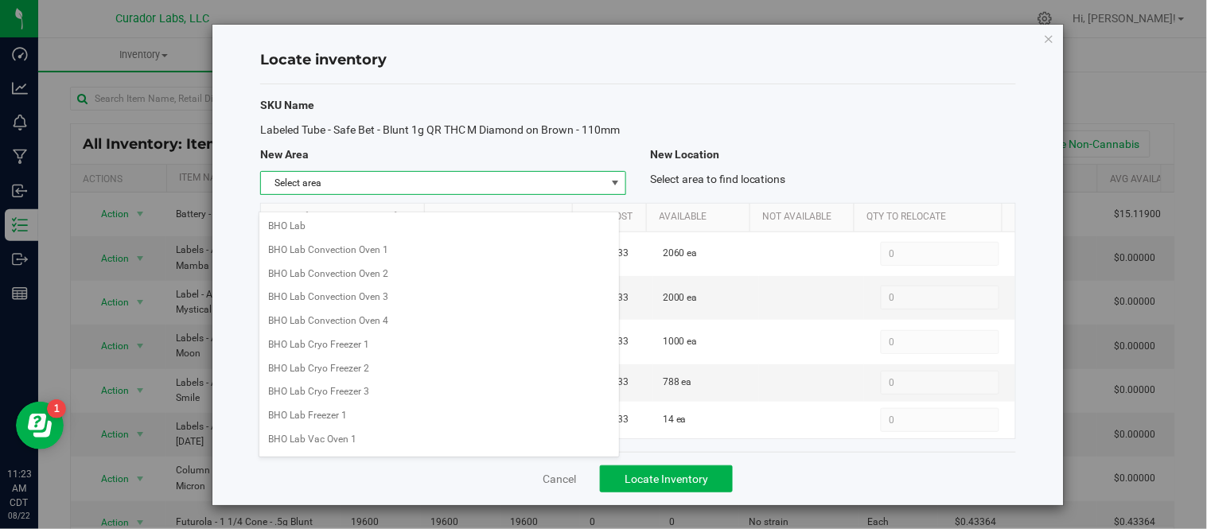
scroll to position [1261, 0]
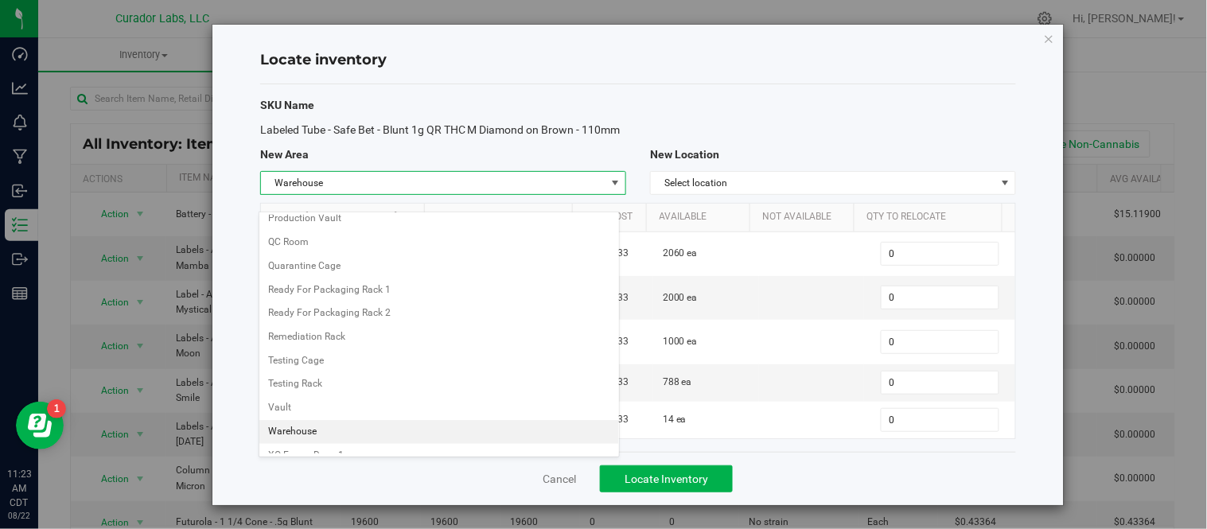
click at [352, 443] on li "Warehouse" at bounding box center [439, 432] width 360 height 24
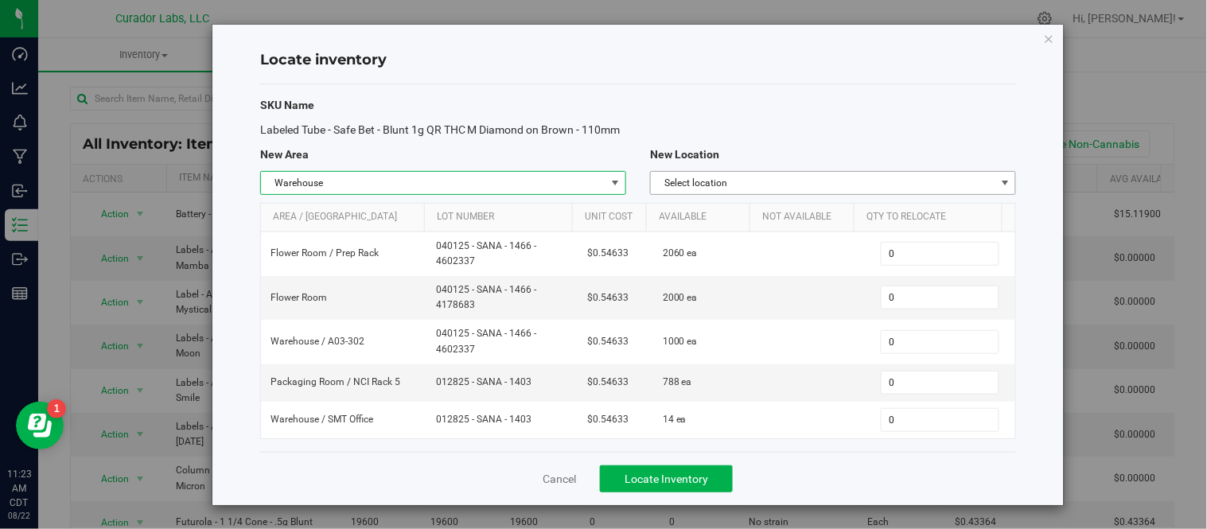
click at [844, 194] on span "Select location" at bounding box center [823, 183] width 345 height 22
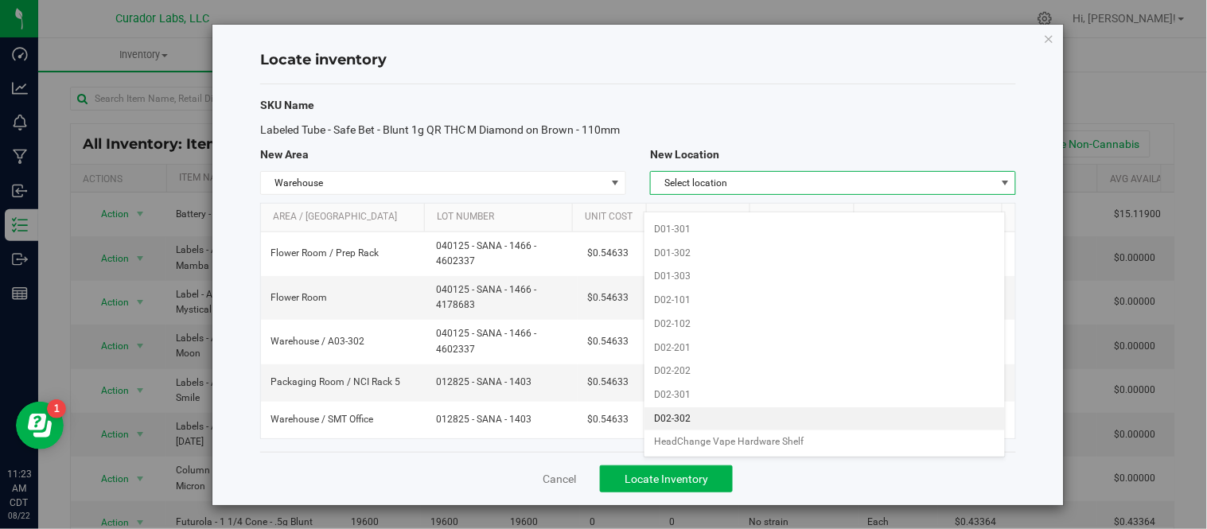
scroll to position [1502, 0]
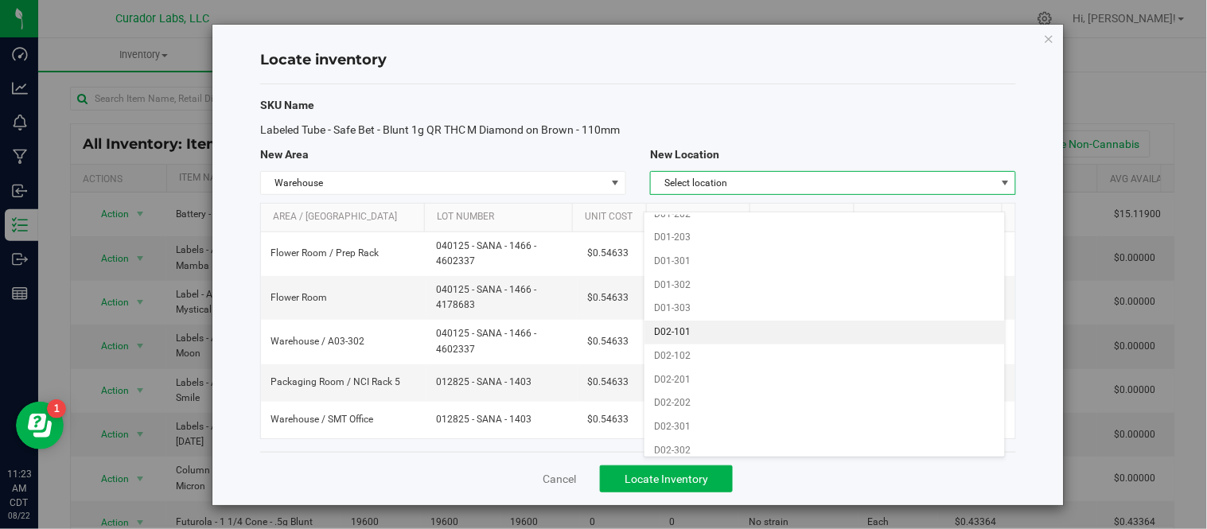
click at [705, 345] on li "D02-101" at bounding box center [825, 333] width 360 height 24
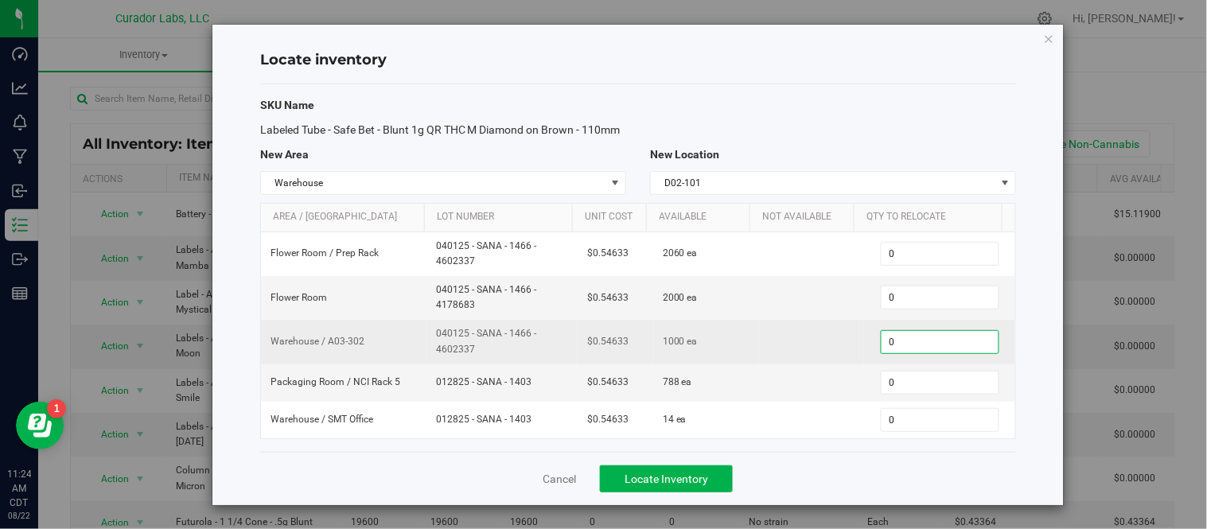
click at [893, 354] on span "0 0" at bounding box center [940, 342] width 119 height 24
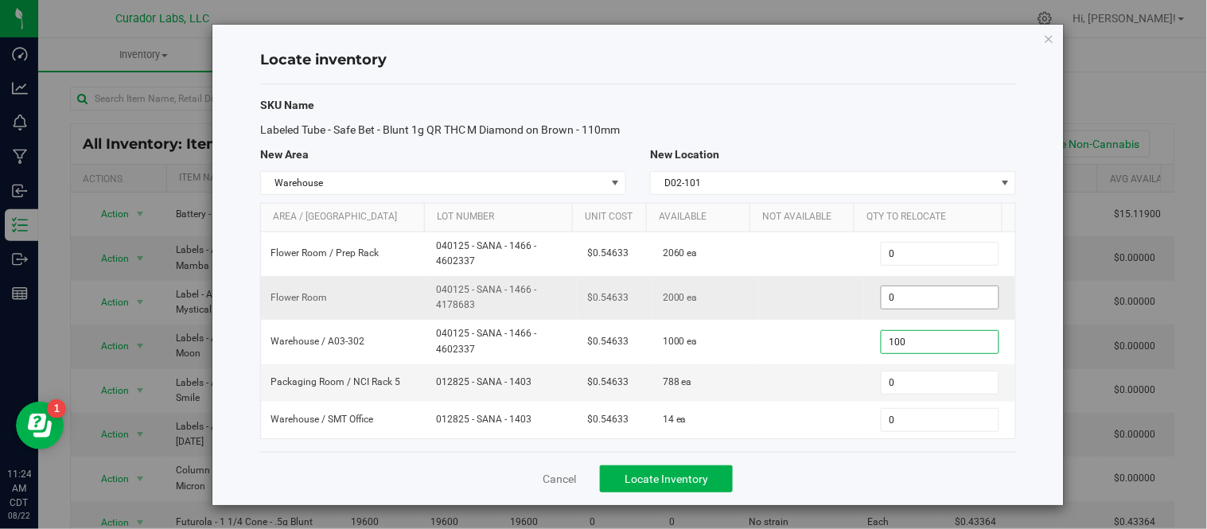
type input "1000"
click at [872, 138] on div "Labeled Tube - Safe Bet - Blunt 1g QR THC M Diamond on Brown - 110mm" at bounding box center [638, 130] width 780 height 17
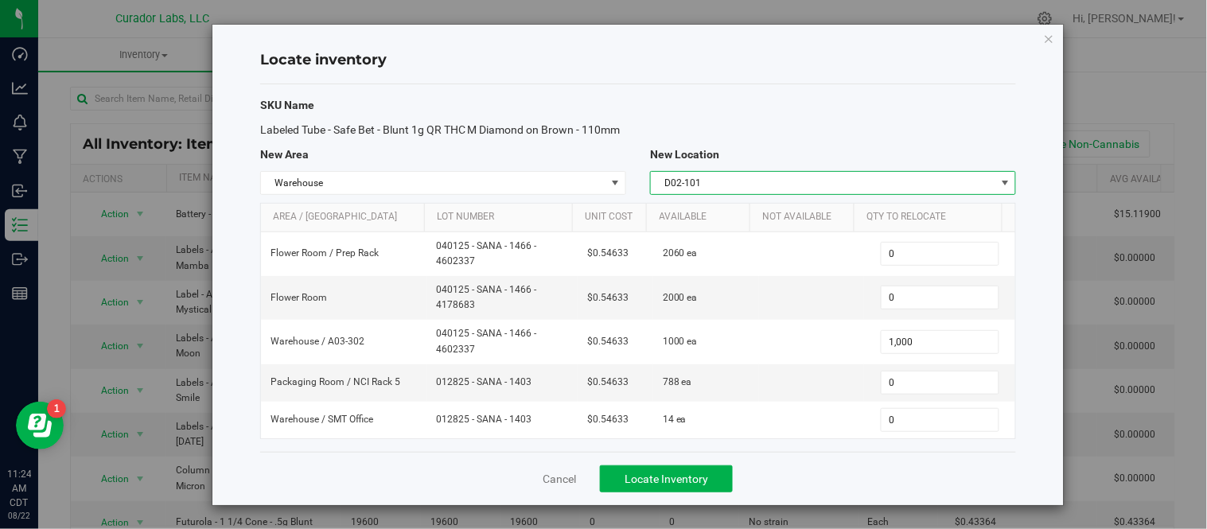
click at [960, 194] on span "D02-101" at bounding box center [823, 183] width 345 height 22
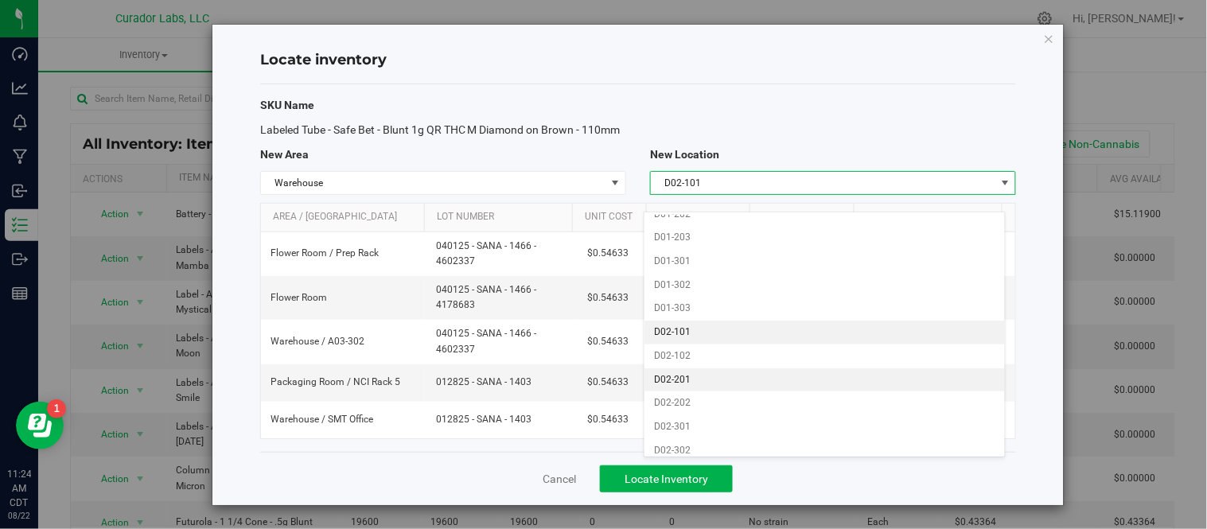
click at [721, 384] on li "D02-201" at bounding box center [825, 380] width 360 height 24
type input "0"
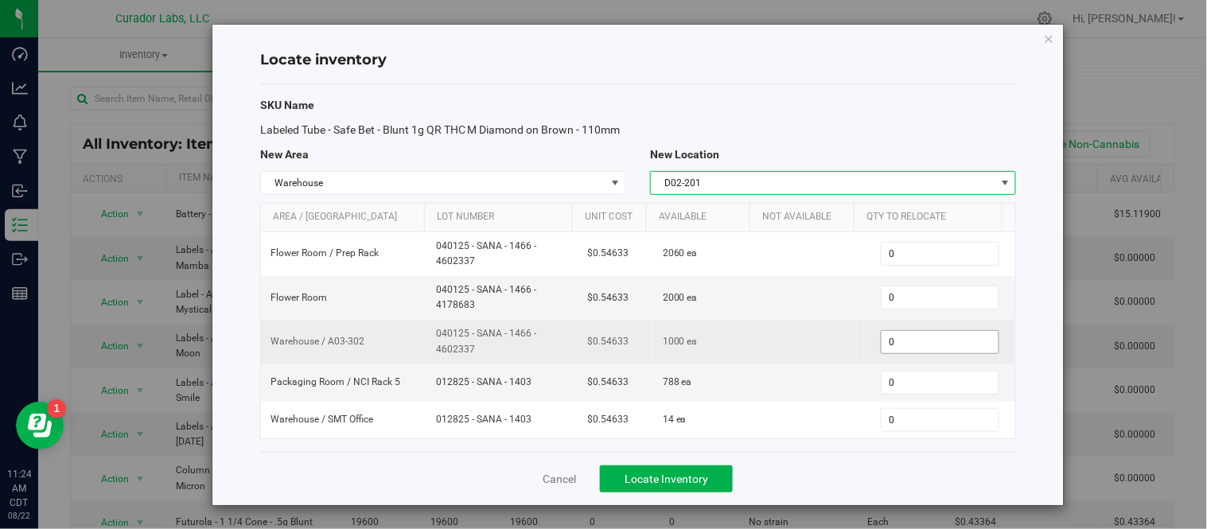
click at [894, 354] on span "0 0" at bounding box center [940, 342] width 119 height 24
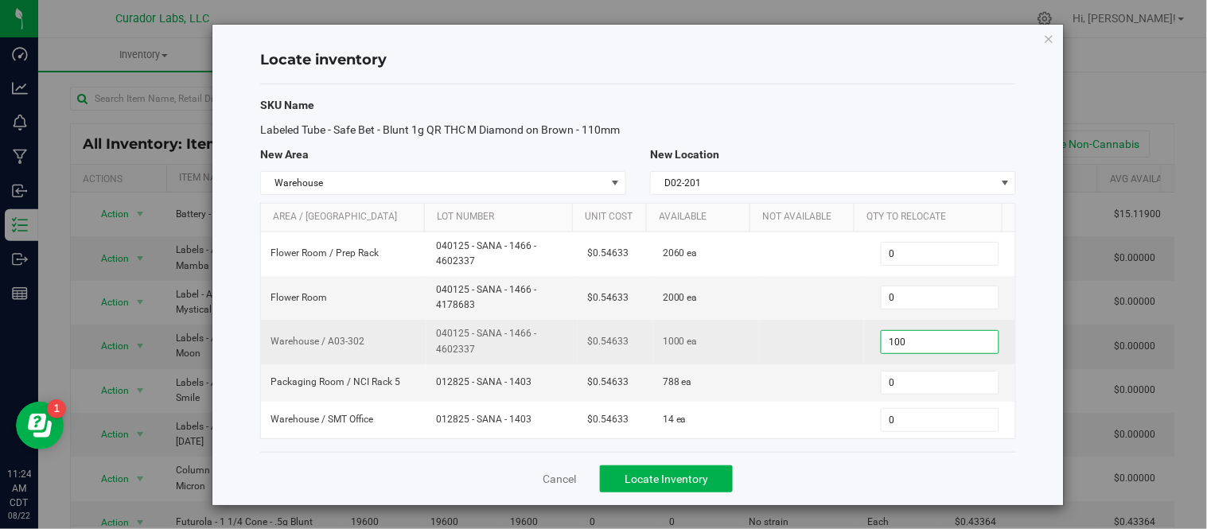
type input "1000"
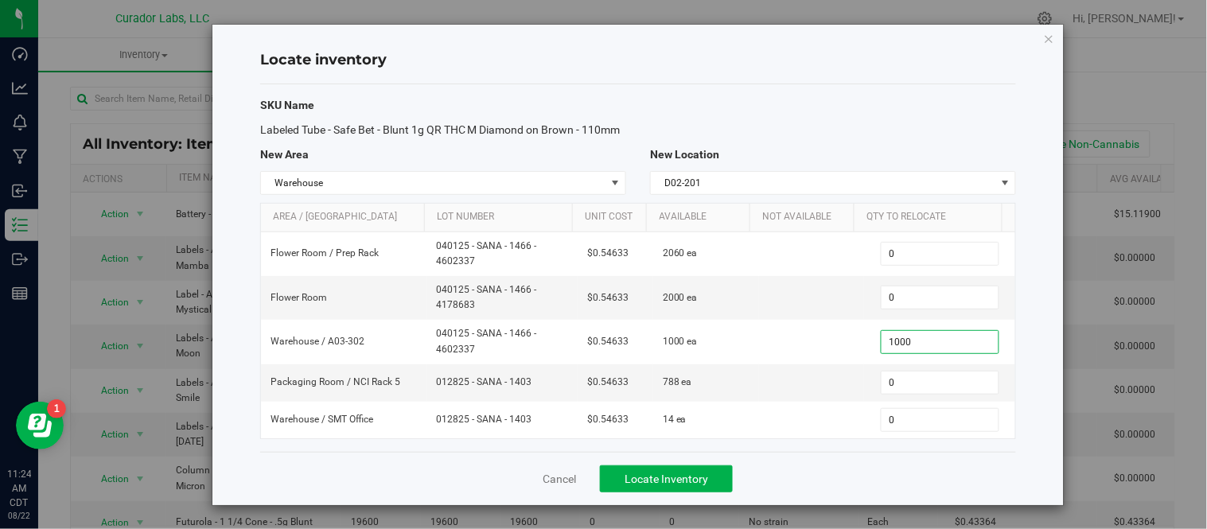
type input "1,000"
click at [812, 472] on div "Cancel Locate Inventory" at bounding box center [638, 478] width 756 height 53
click at [681, 485] on span "Locate Inventory" at bounding box center [667, 479] width 84 height 13
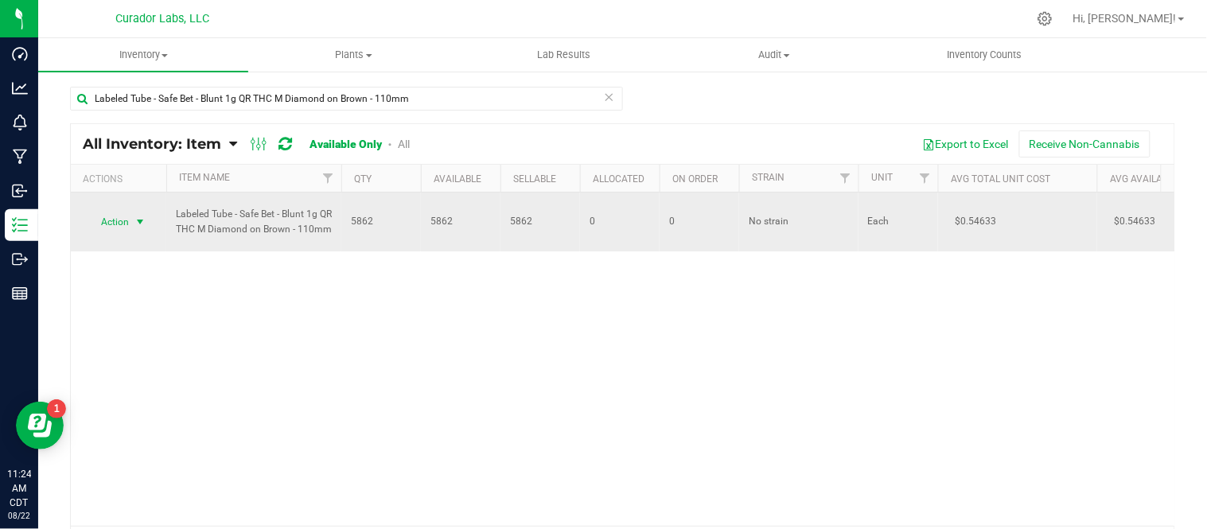
click at [138, 224] on span "select" at bounding box center [140, 222] width 13 height 13
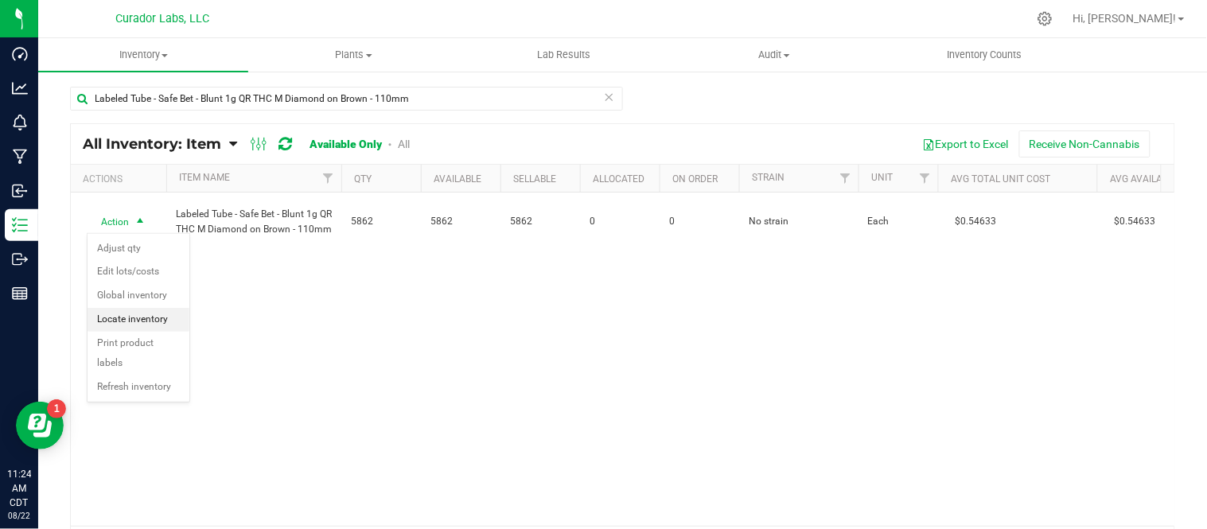
click at [160, 329] on li "Locate inventory" at bounding box center [139, 320] width 102 height 24
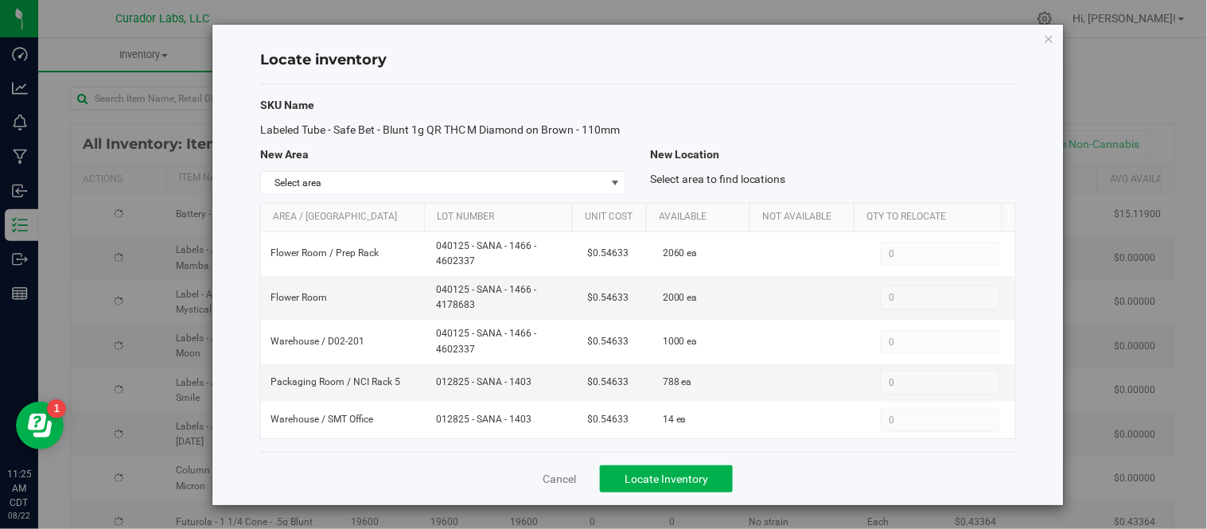
click at [623, 195] on div "Select area Select area BHO Lab BHO Lab Convection Oven 1 BHO Lab Convection Ov…" at bounding box center [443, 183] width 390 height 24
click at [614, 189] on span "select" at bounding box center [615, 183] width 13 height 13
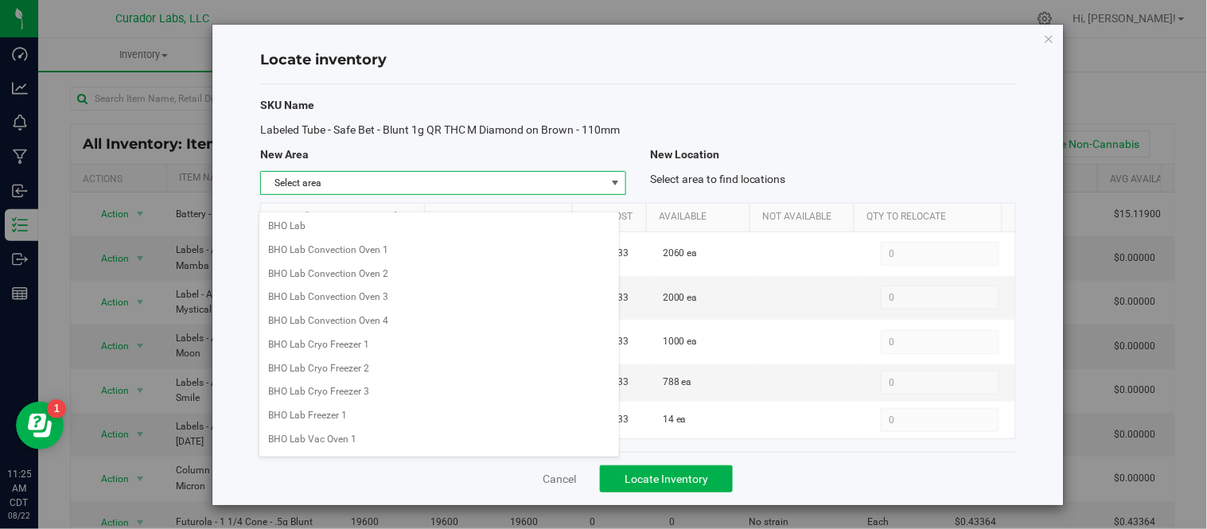
scroll to position [1261, 0]
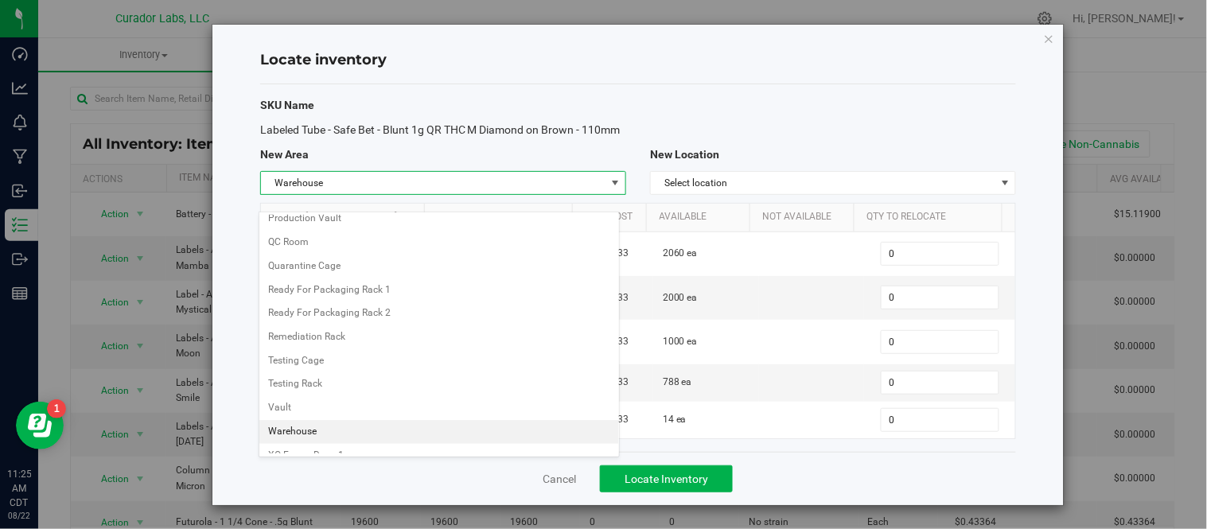
click at [329, 442] on li "Warehouse" at bounding box center [439, 432] width 360 height 24
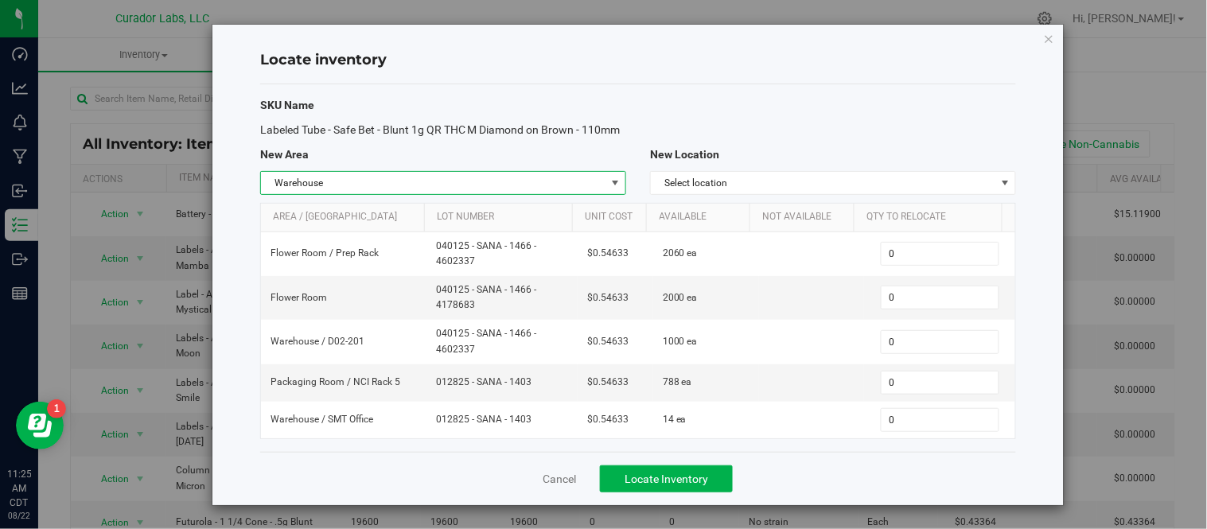
click at [609, 189] on span "select" at bounding box center [615, 183] width 13 height 13
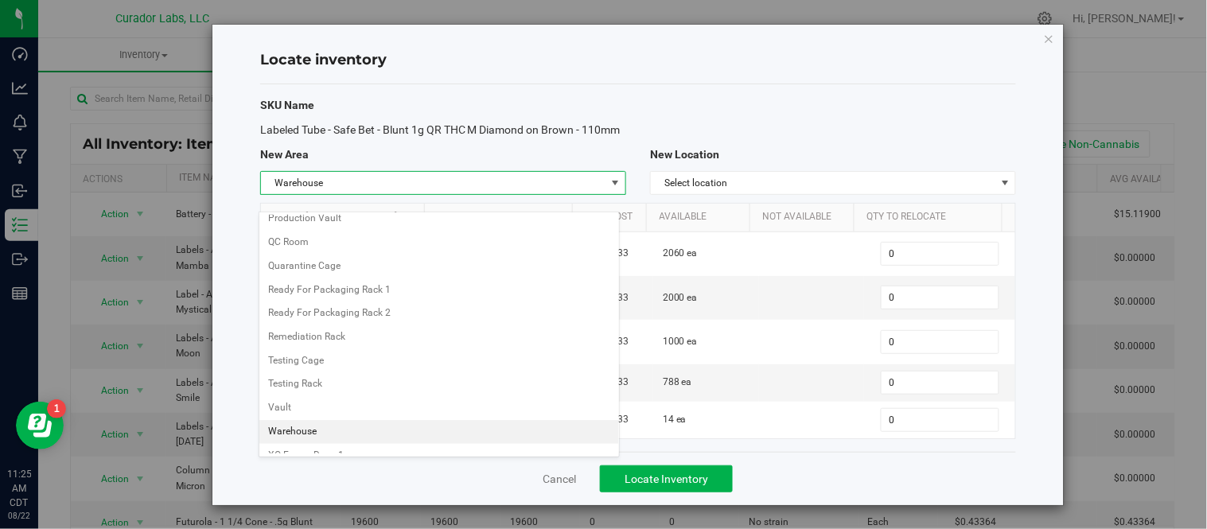
scroll to position [451, 0]
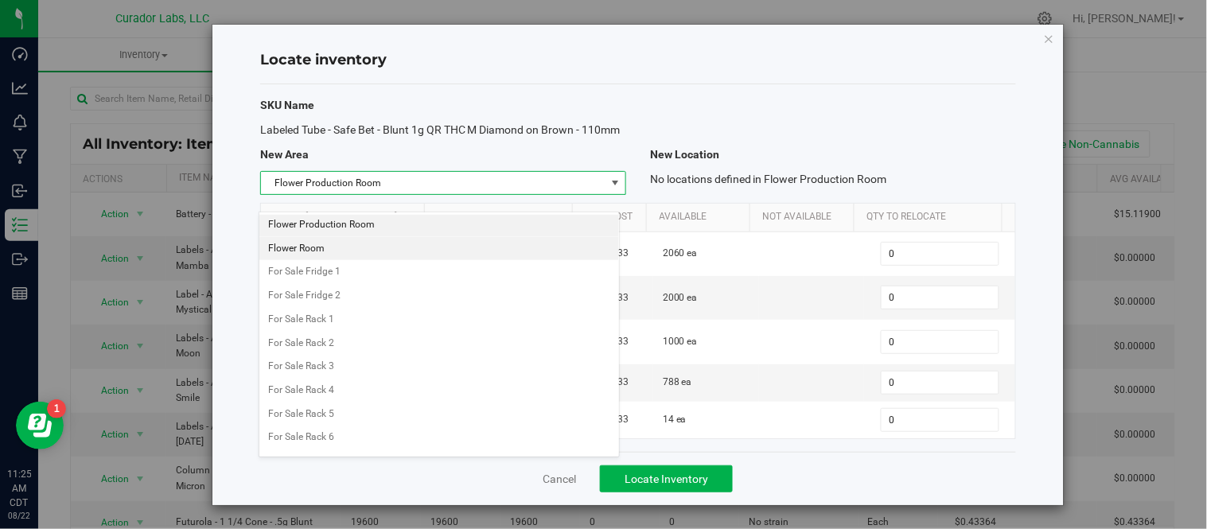
click at [357, 247] on li "Flower Room" at bounding box center [439, 249] width 360 height 24
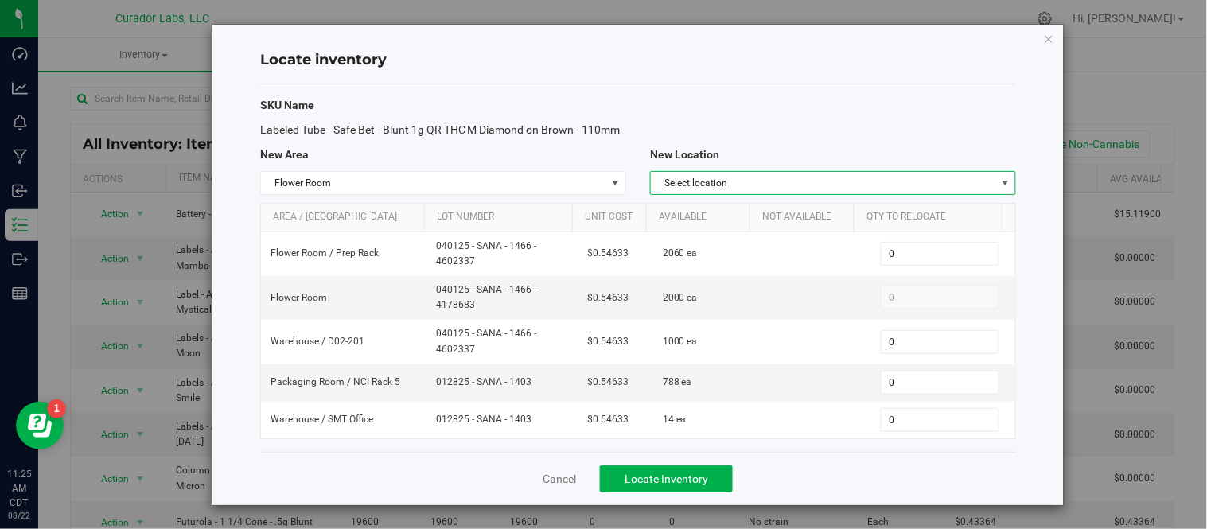
click at [832, 192] on span "Select location" at bounding box center [823, 183] width 345 height 22
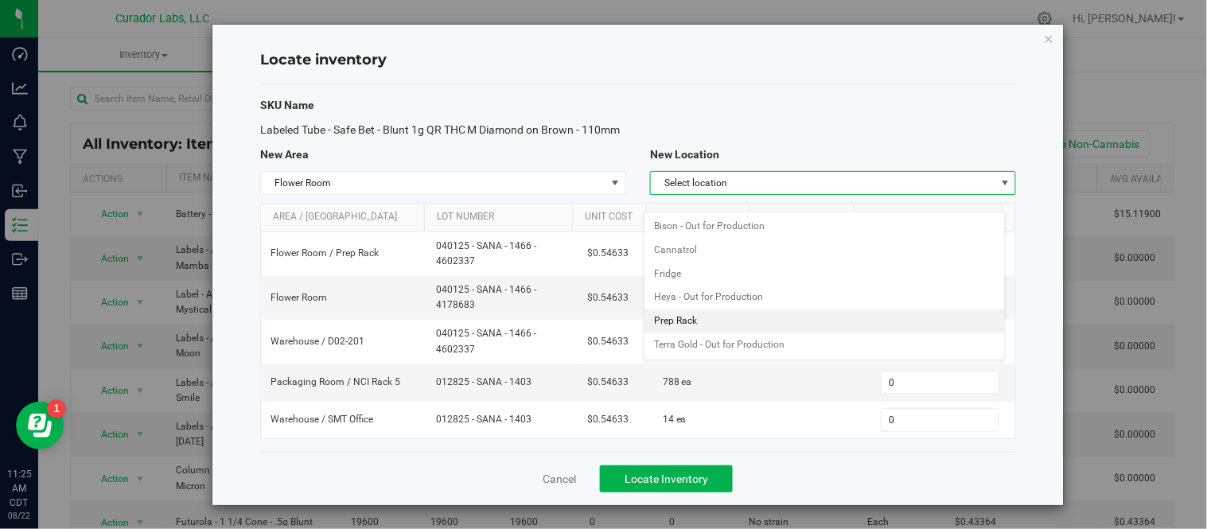
click at [726, 319] on li "Prep Rack" at bounding box center [825, 322] width 360 height 24
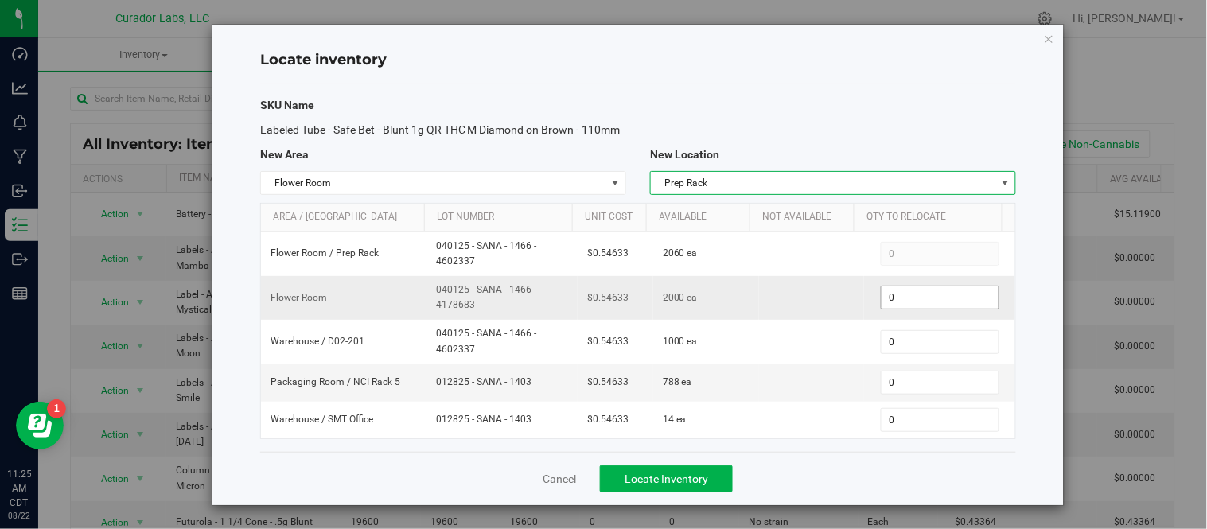
click at [897, 310] on span "0 0" at bounding box center [940, 298] width 119 height 24
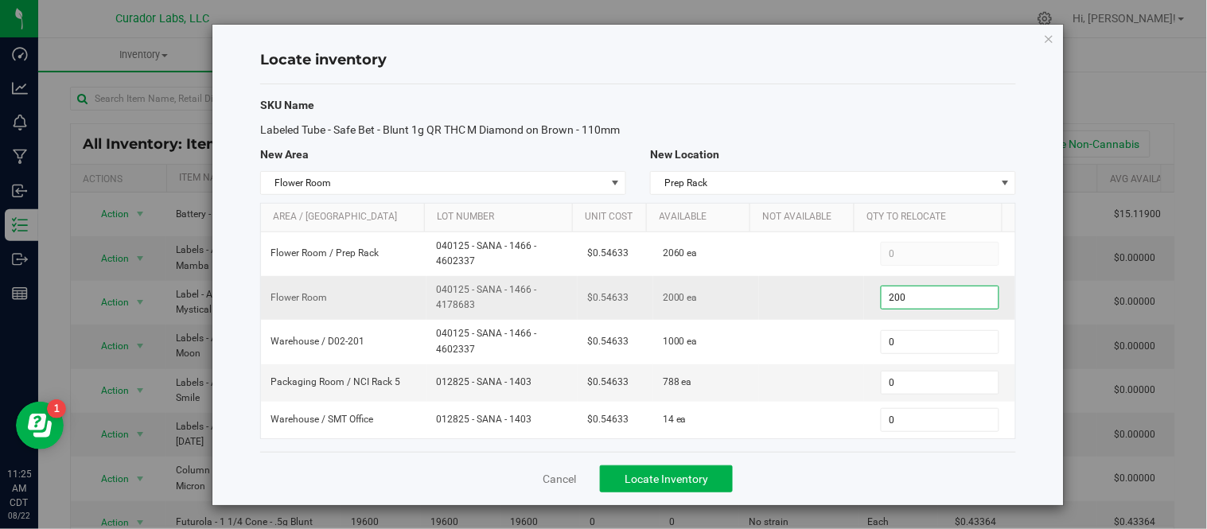
type input "2000"
type input "2,000"
click at [797, 496] on div "Cancel Locate Inventory" at bounding box center [638, 478] width 756 height 53
click at [665, 485] on span "Locate Inventory" at bounding box center [667, 479] width 84 height 13
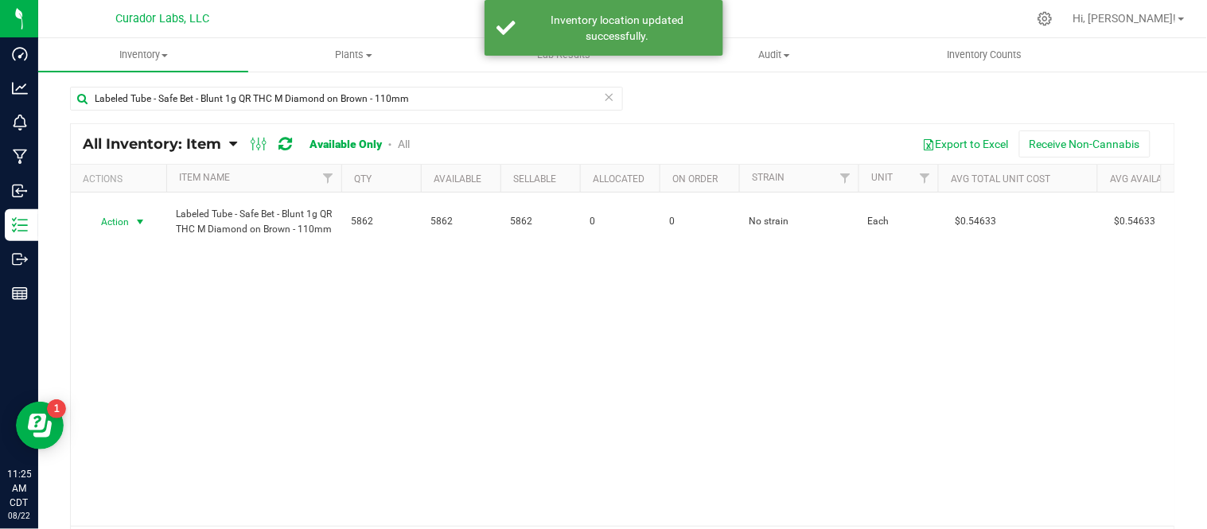
click at [141, 223] on span "select" at bounding box center [140, 222] width 13 height 13
click at [125, 332] on li "Print product labels" at bounding box center [139, 354] width 102 height 44
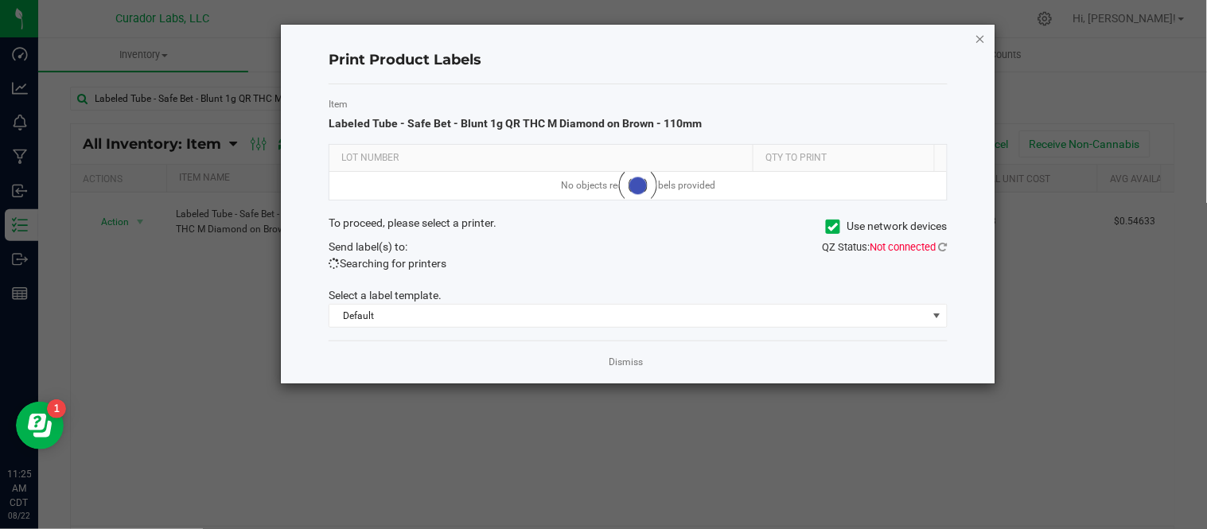
click at [980, 34] on icon "button" at bounding box center [980, 38] width 11 height 19
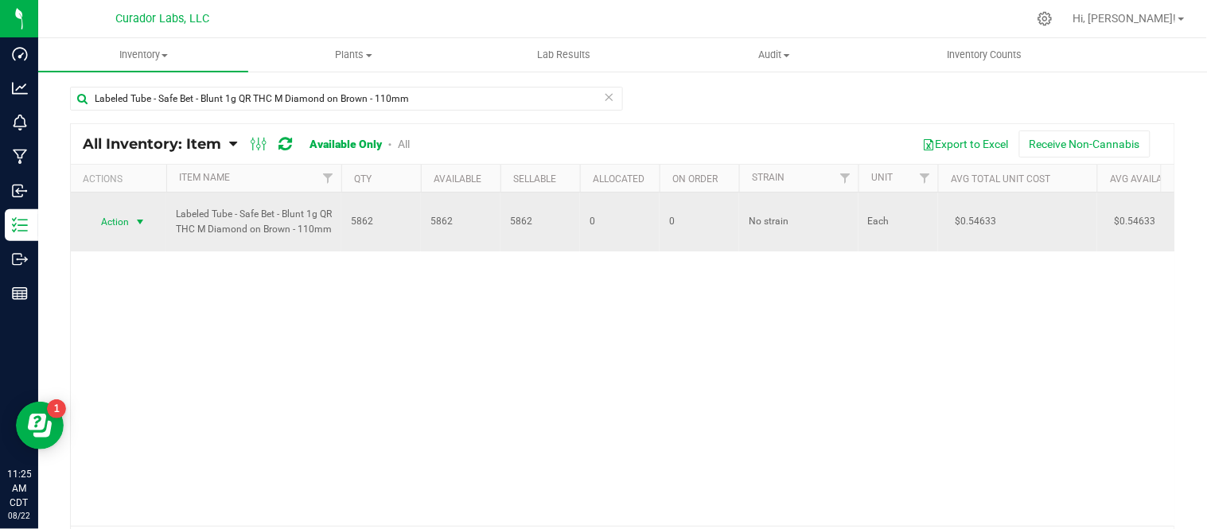
click at [144, 232] on span "select" at bounding box center [141, 222] width 20 height 22
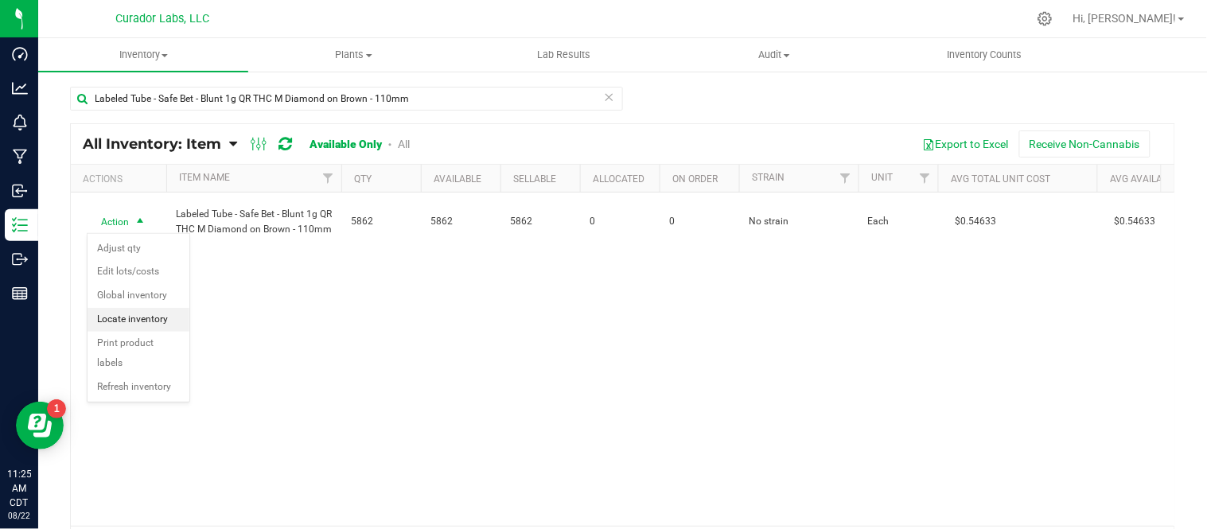
click at [142, 319] on li "Locate inventory" at bounding box center [139, 320] width 102 height 24
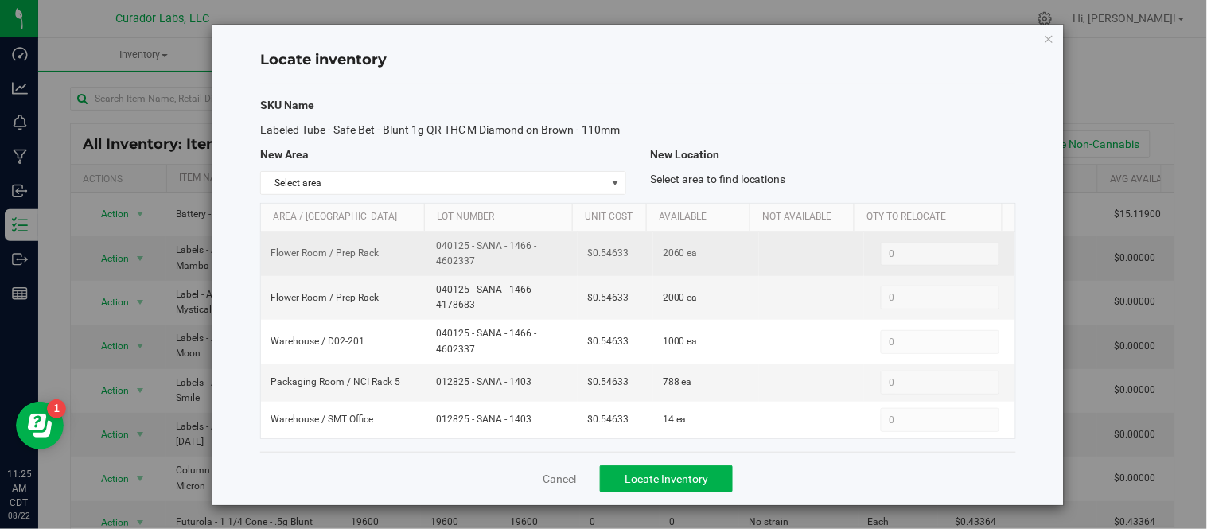
drag, startPoint x: 431, startPoint y: 264, endPoint x: 476, endPoint y: 281, distance: 48.3
click at [476, 269] on span "040125 - SANA - 1466 - 4602337" at bounding box center [502, 254] width 132 height 30
copy span "040125 - SANA - 1466 - 4602337"
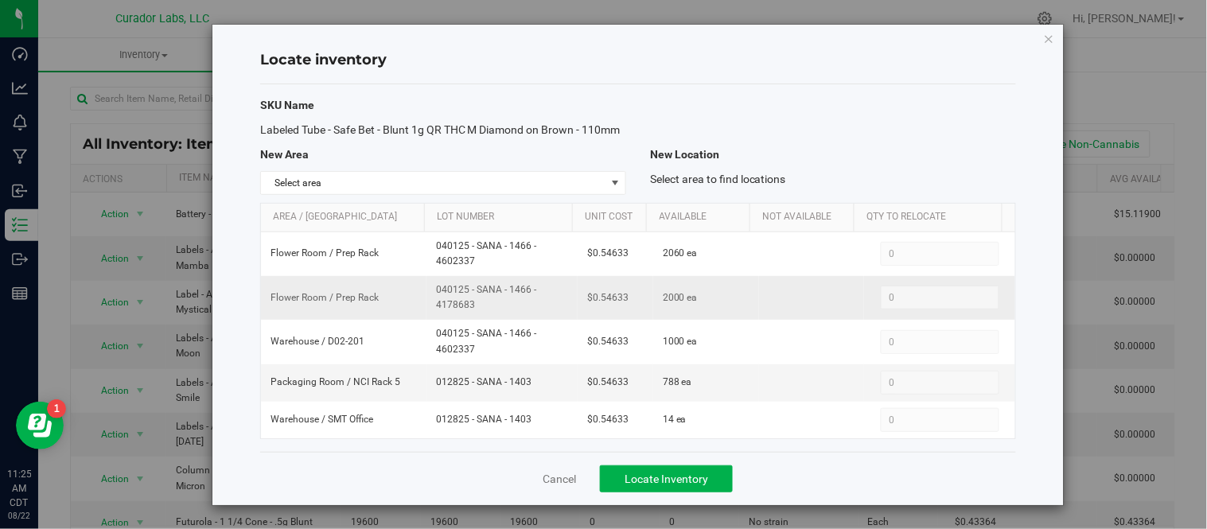
drag, startPoint x: 427, startPoint y: 307, endPoint x: 487, endPoint y: 322, distance: 62.3
click at [487, 320] on td "040125 - SANA - 1466 - 4178683" at bounding box center [502, 298] width 151 height 44
copy span "040125 - SANA - 1466 - 4178683"
drag, startPoint x: 256, startPoint y: 130, endPoint x: 315, endPoint y: 148, distance: 61.7
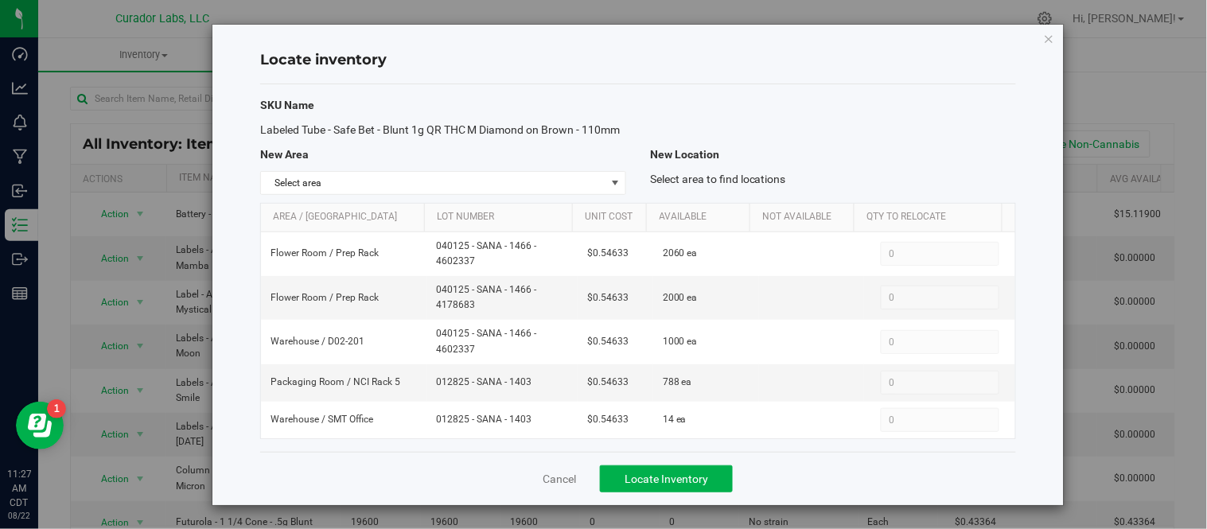
click at [315, 138] on div "Labeled Tube - Safe Bet - Blunt 1g QR THC M Diamond on Brown - 110mm" at bounding box center [443, 130] width 390 height 17
copy span "Labeled Tube - Safe Bet - Blunt 1g QR THC M Diamond on Brown - 110mm"
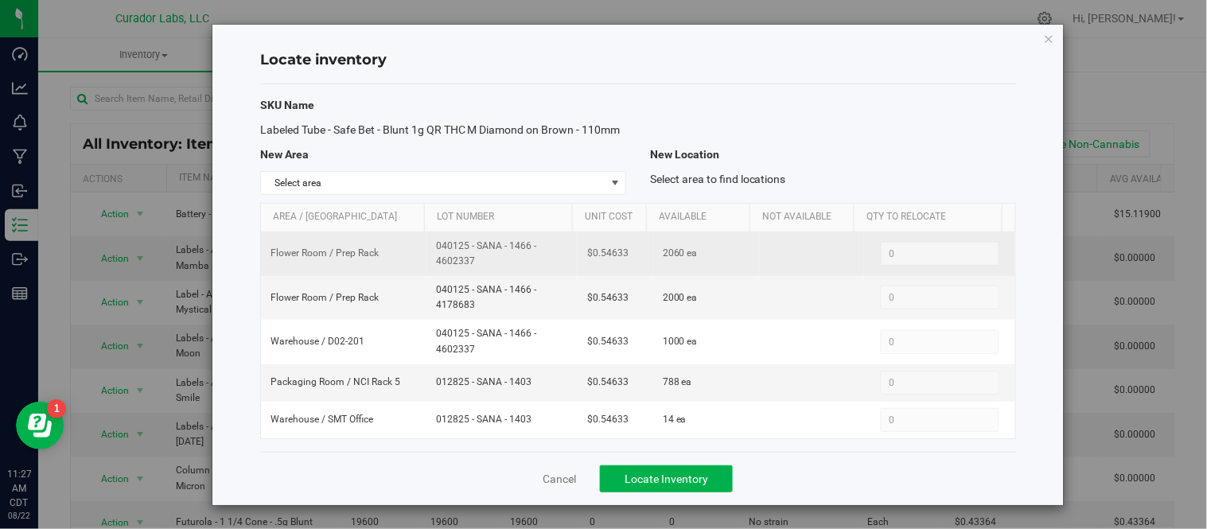
drag, startPoint x: 428, startPoint y: 263, endPoint x: 490, endPoint y: 276, distance: 63.5
click at [490, 276] on td "040125 - SANA - 1466 - 4602337" at bounding box center [502, 254] width 151 height 44
copy span "040125 - SANA - 1466 - 4602337"
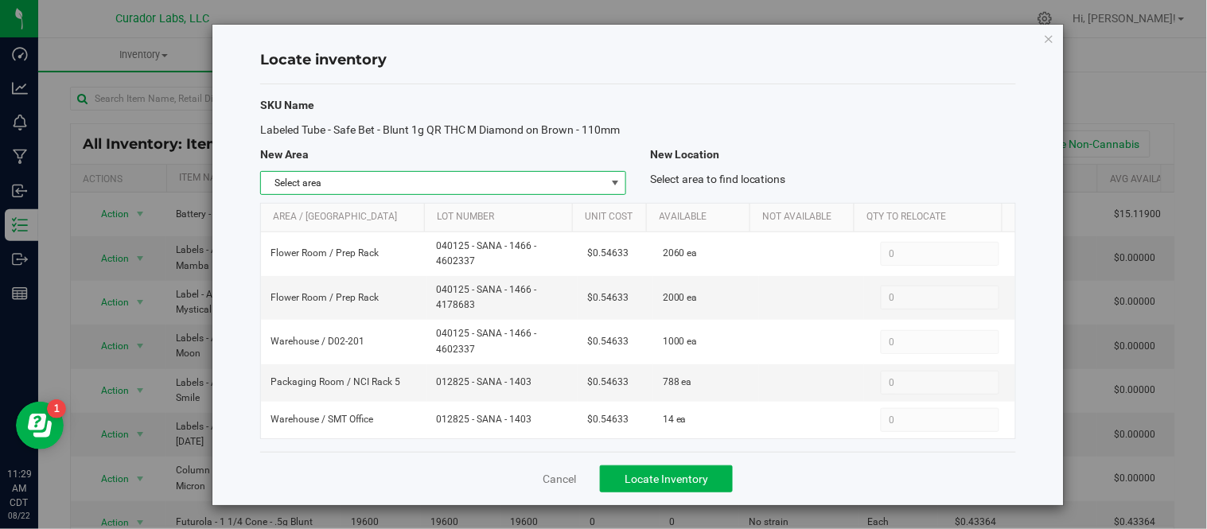
click at [614, 189] on span "select" at bounding box center [615, 183] width 13 height 13
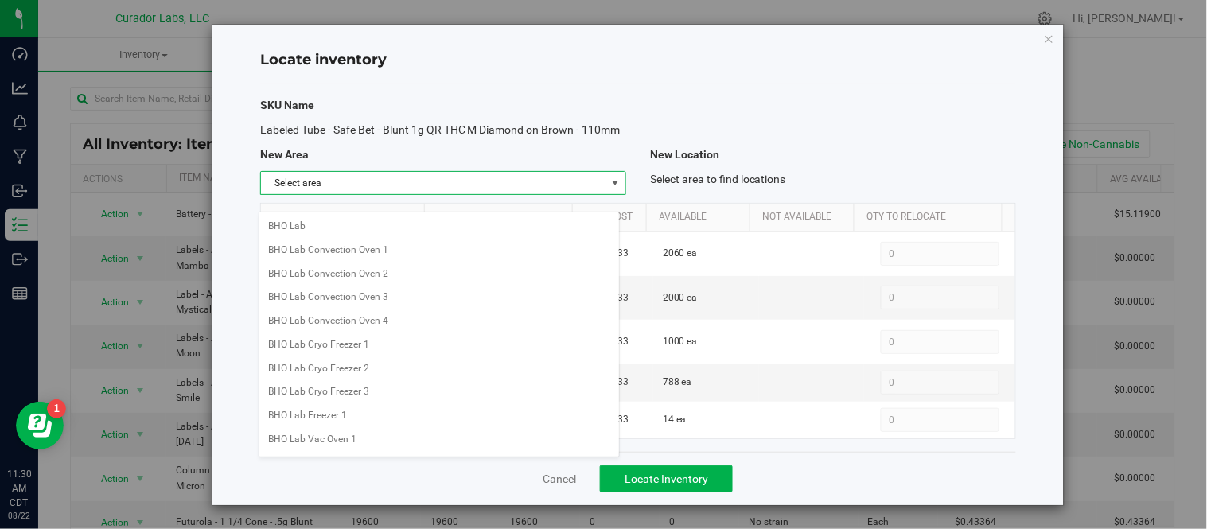
click at [772, 84] on div "SKU Name Labeled Tube - Safe Bet - Blunt 1g QR THC M Diamond on Brown - 110mm N…" at bounding box center [638, 268] width 756 height 368
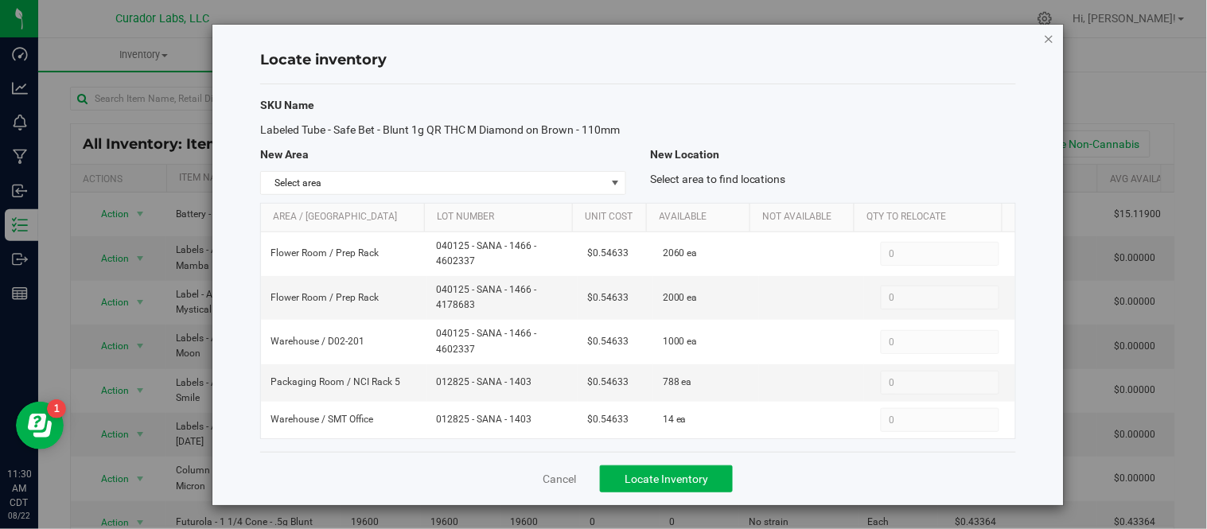
click at [1044, 29] on icon "button" at bounding box center [1049, 38] width 11 height 19
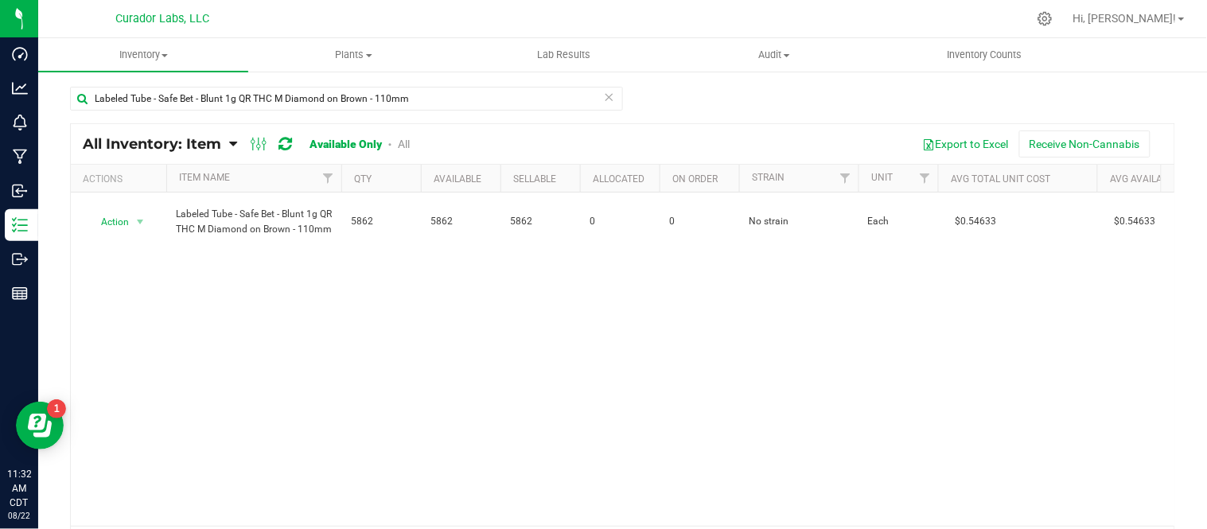
click at [604, 99] on icon at bounding box center [609, 96] width 11 height 19
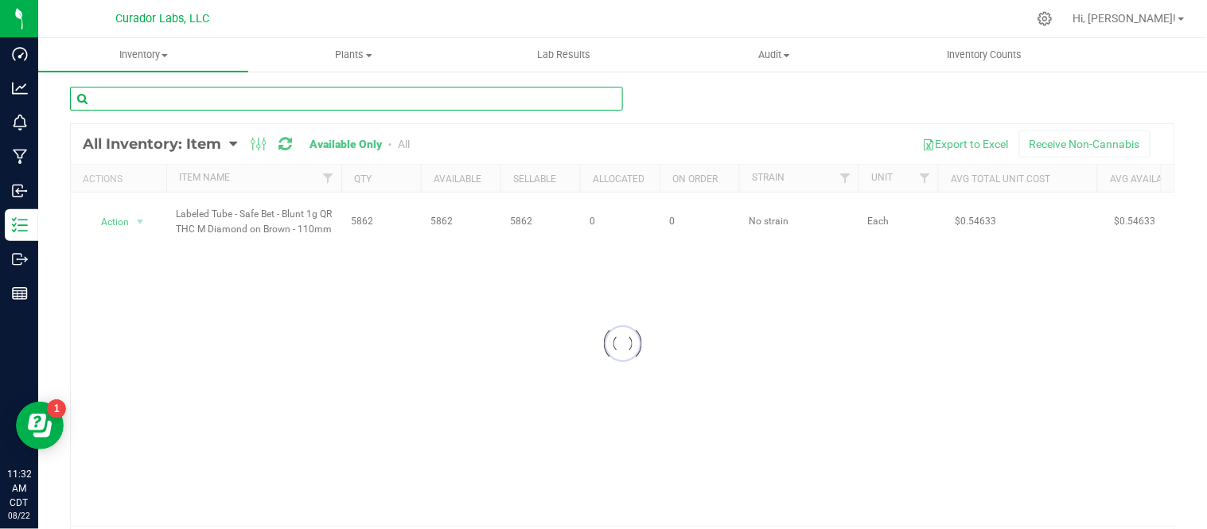
click at [272, 105] on input "text" at bounding box center [346, 99] width 553 height 24
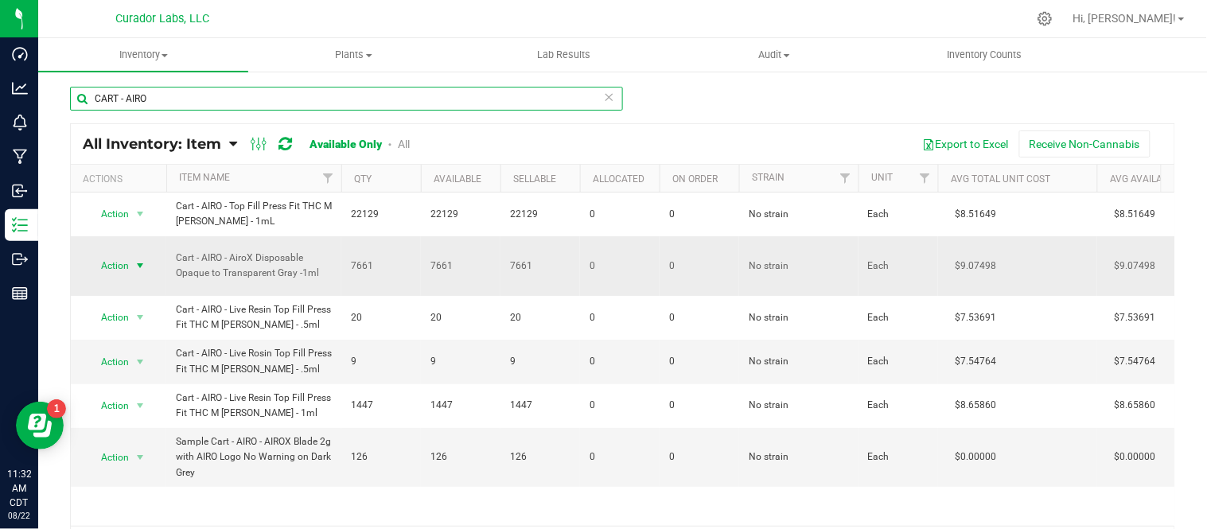
type input "CART - AIRO"
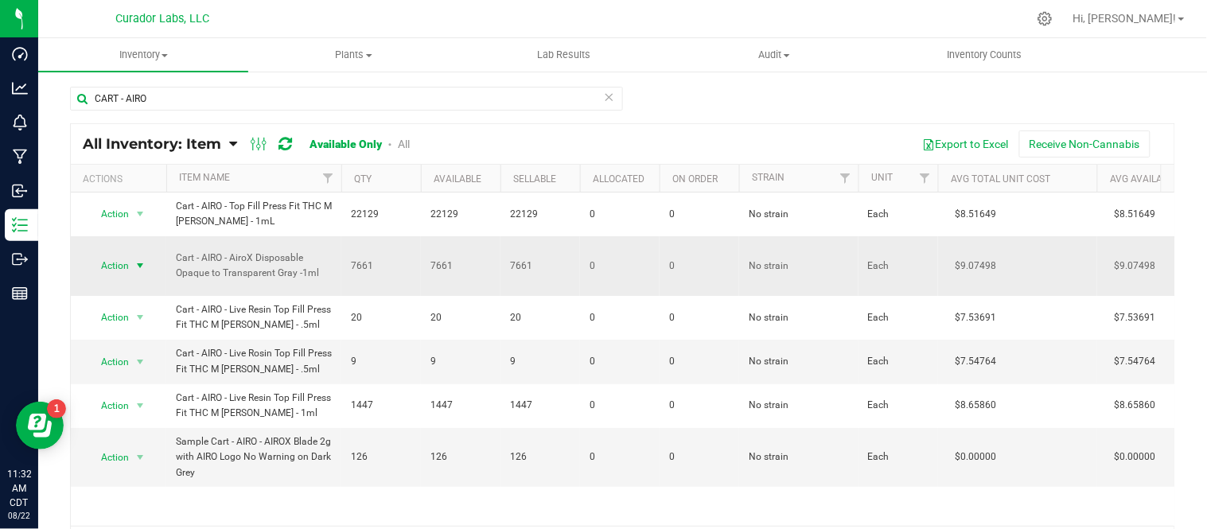
click at [146, 265] on span "select" at bounding box center [140, 265] width 13 height 13
click at [145, 265] on span "select" at bounding box center [140, 265] width 13 height 13
click at [146, 364] on li "Locate inventory" at bounding box center [139, 364] width 102 height 24
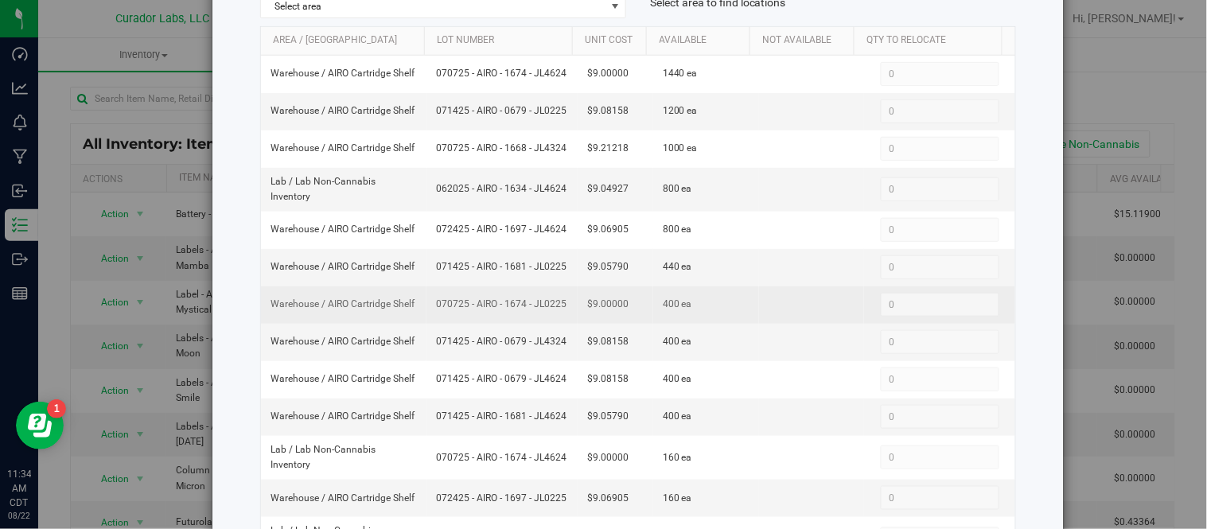
scroll to position [265, 0]
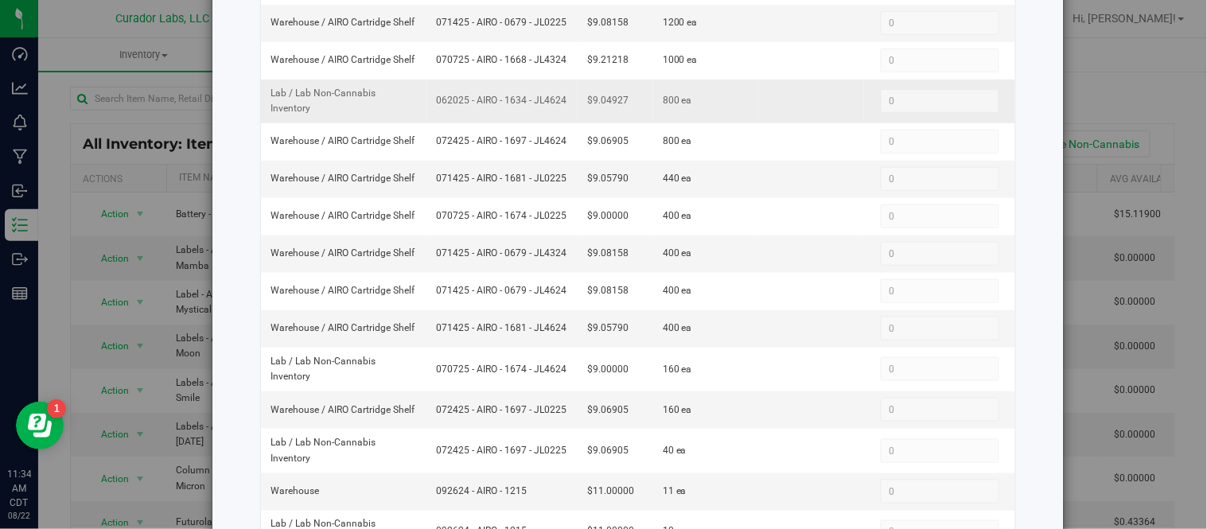
drag, startPoint x: 430, startPoint y: 113, endPoint x: 463, endPoint y: 135, distance: 40.2
click at [463, 108] on span "062025 - AIRO - 1634 - JL4624" at bounding box center [502, 100] width 132 height 15
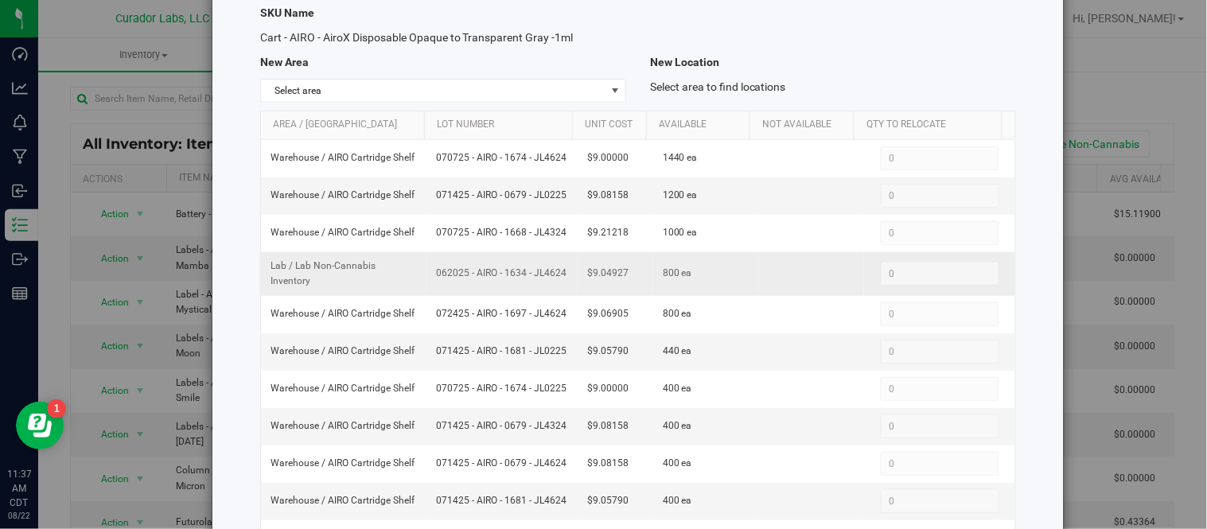
scroll to position [0, 0]
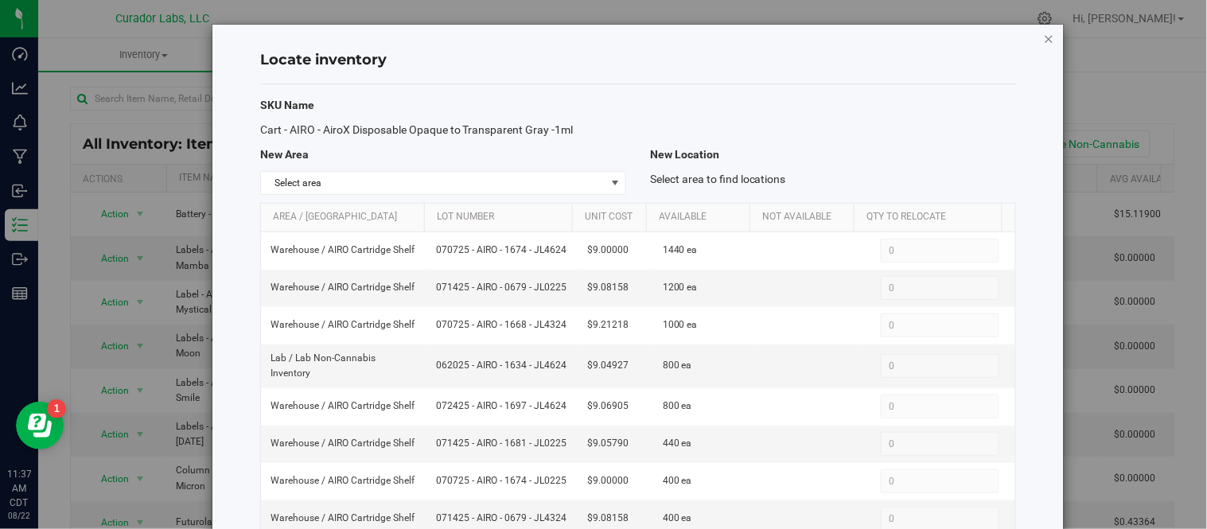
click at [1044, 37] on icon "button" at bounding box center [1049, 38] width 11 height 19
